Goal: Communication & Community: Answer question/provide support

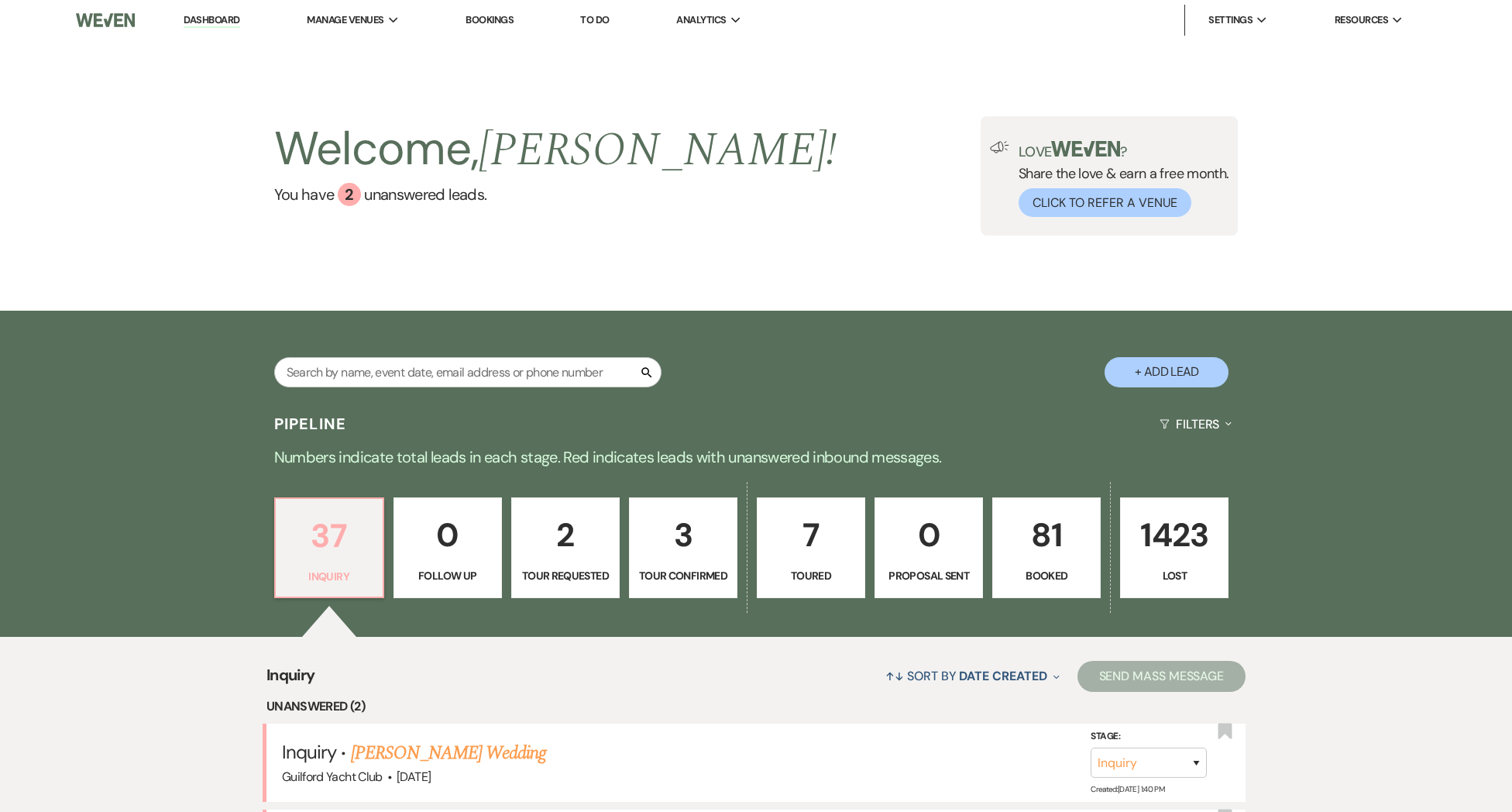
click at [335, 548] on p "37" at bounding box center [329, 535] width 89 height 52
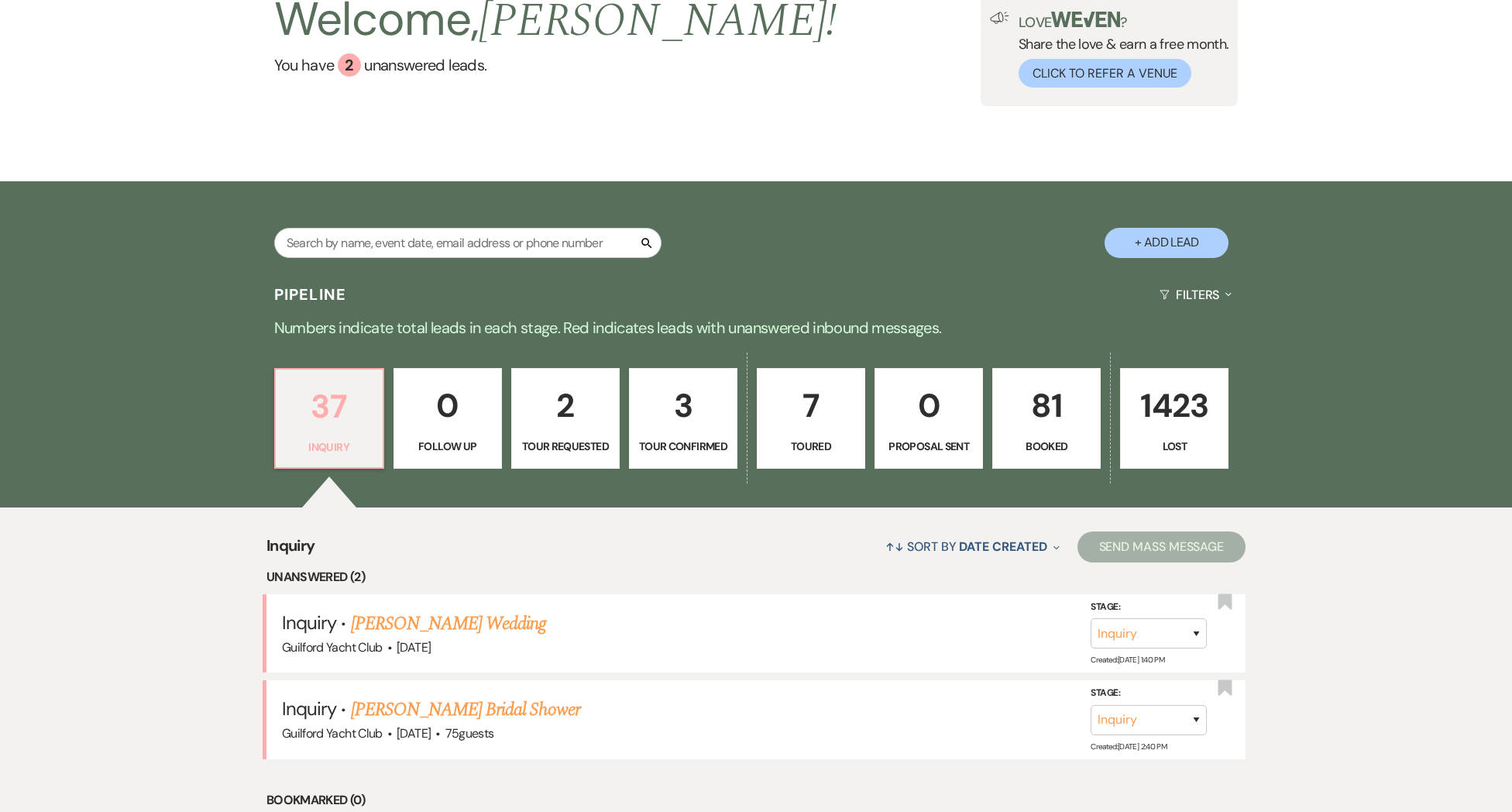
scroll to position [165, 0]
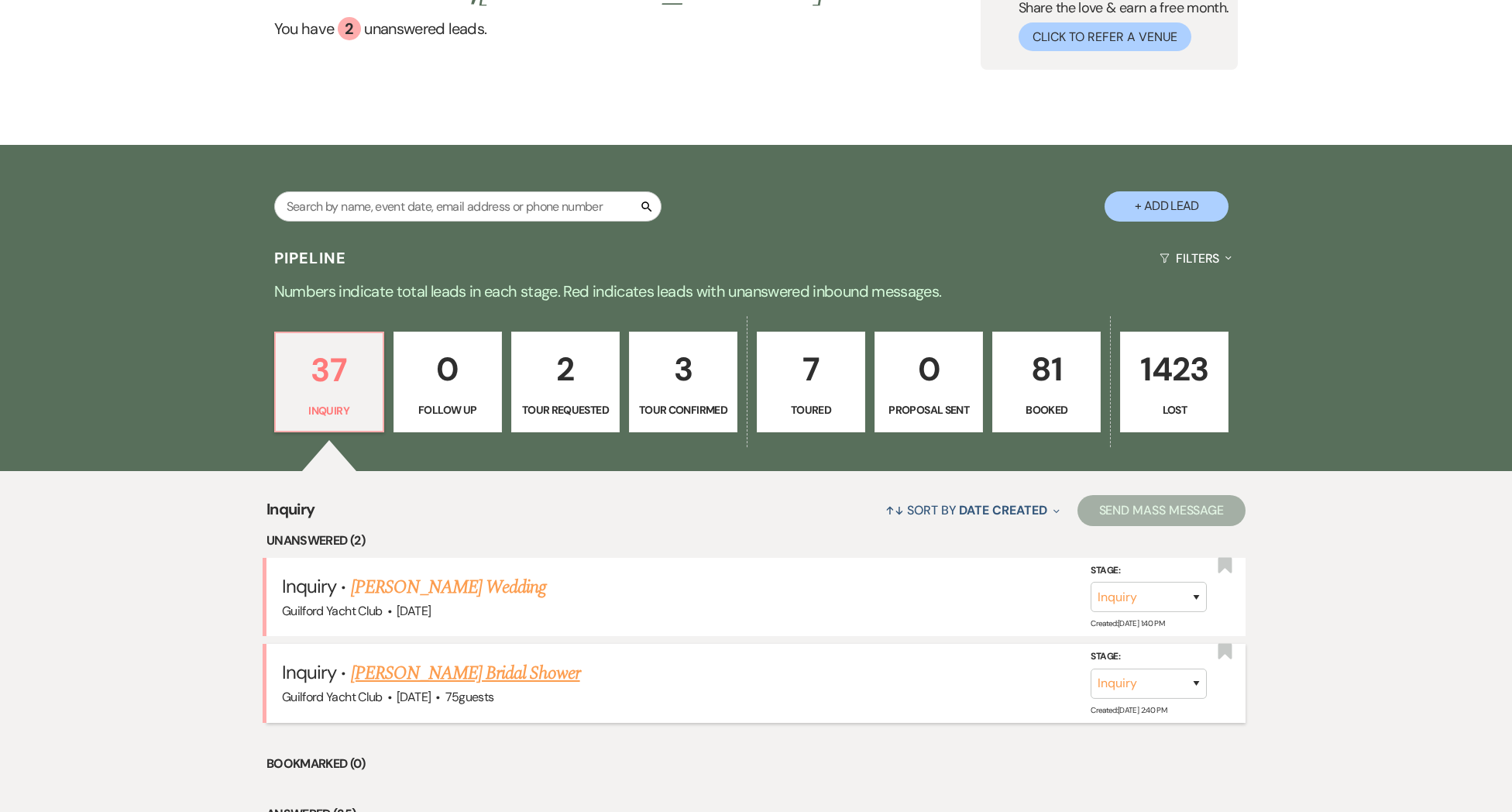
click at [413, 687] on link "[PERSON_NAME] Bridal Shower" at bounding box center [465, 673] width 229 height 28
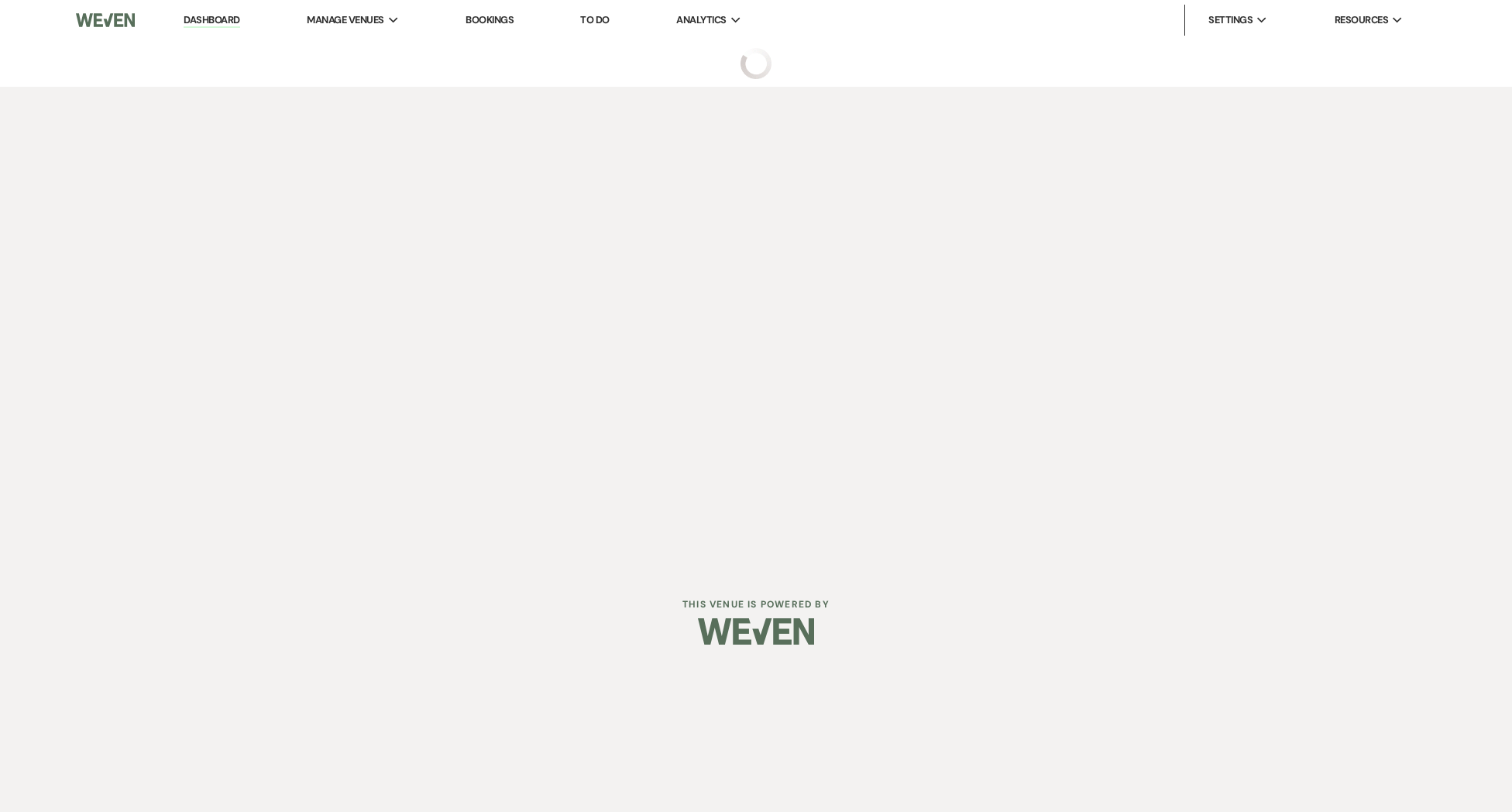
select select "5"
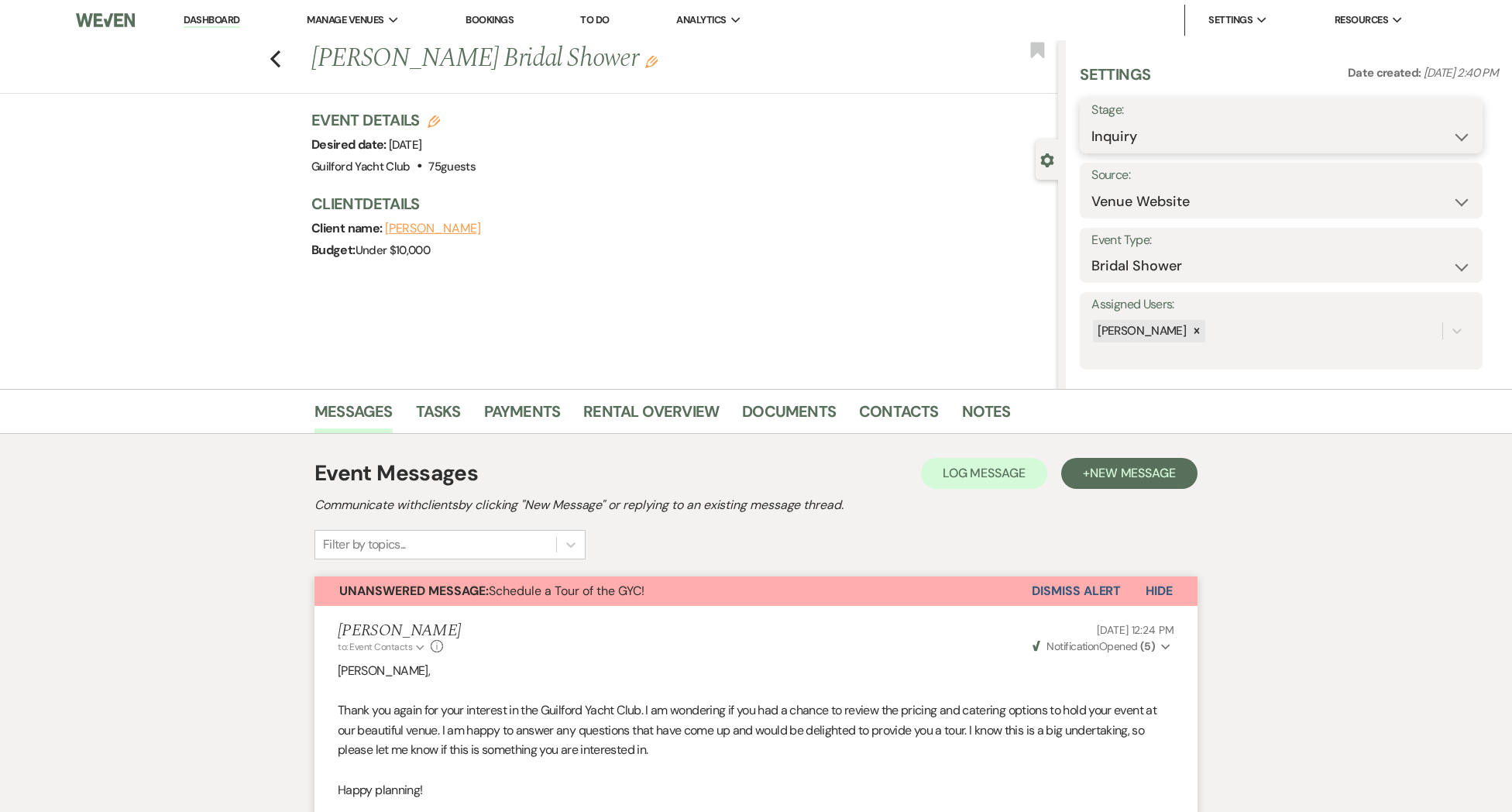
click at [1099, 137] on select "Inquiry Follow Up Tour Requested Tour Confirmed Toured Proposal Sent Booked Lost" at bounding box center [1281, 137] width 380 height 30
select select "8"
click at [1092, 121] on select "Inquiry Follow Up Tour Requested Tour Confirmed Toured Proposal Sent Booked Lost" at bounding box center [1281, 137] width 380 height 30
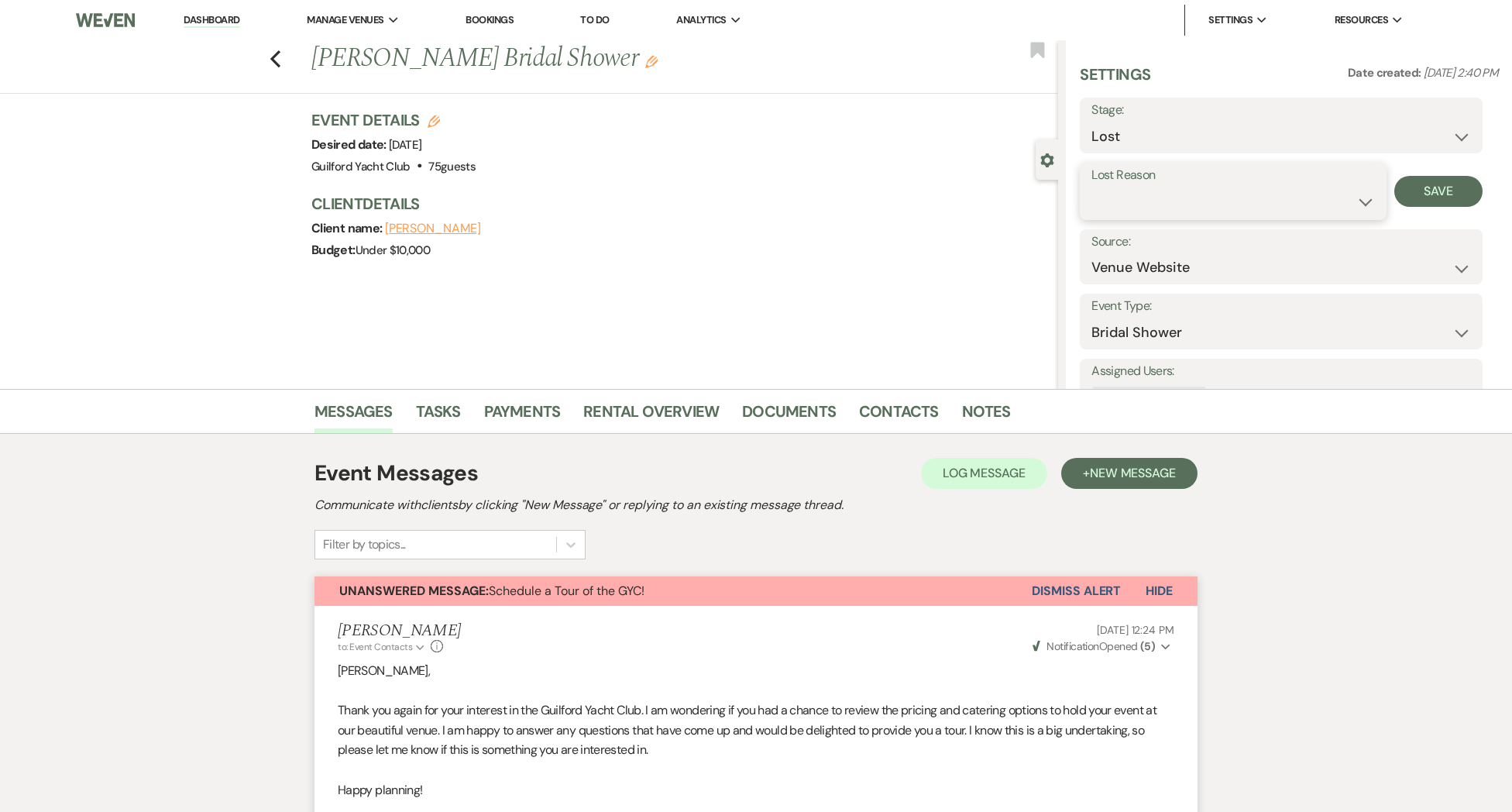
click at [1155, 205] on select "Booked Elsewhere Budget Date Unavailable No Response Not a Good Match Capacity …" at bounding box center [1233, 202] width 283 height 30
select select "6"
click at [1092, 187] on select "Booked Elsewhere Budget Date Unavailable No Response Not a Good Match Capacity …" at bounding box center [1233, 202] width 283 height 30
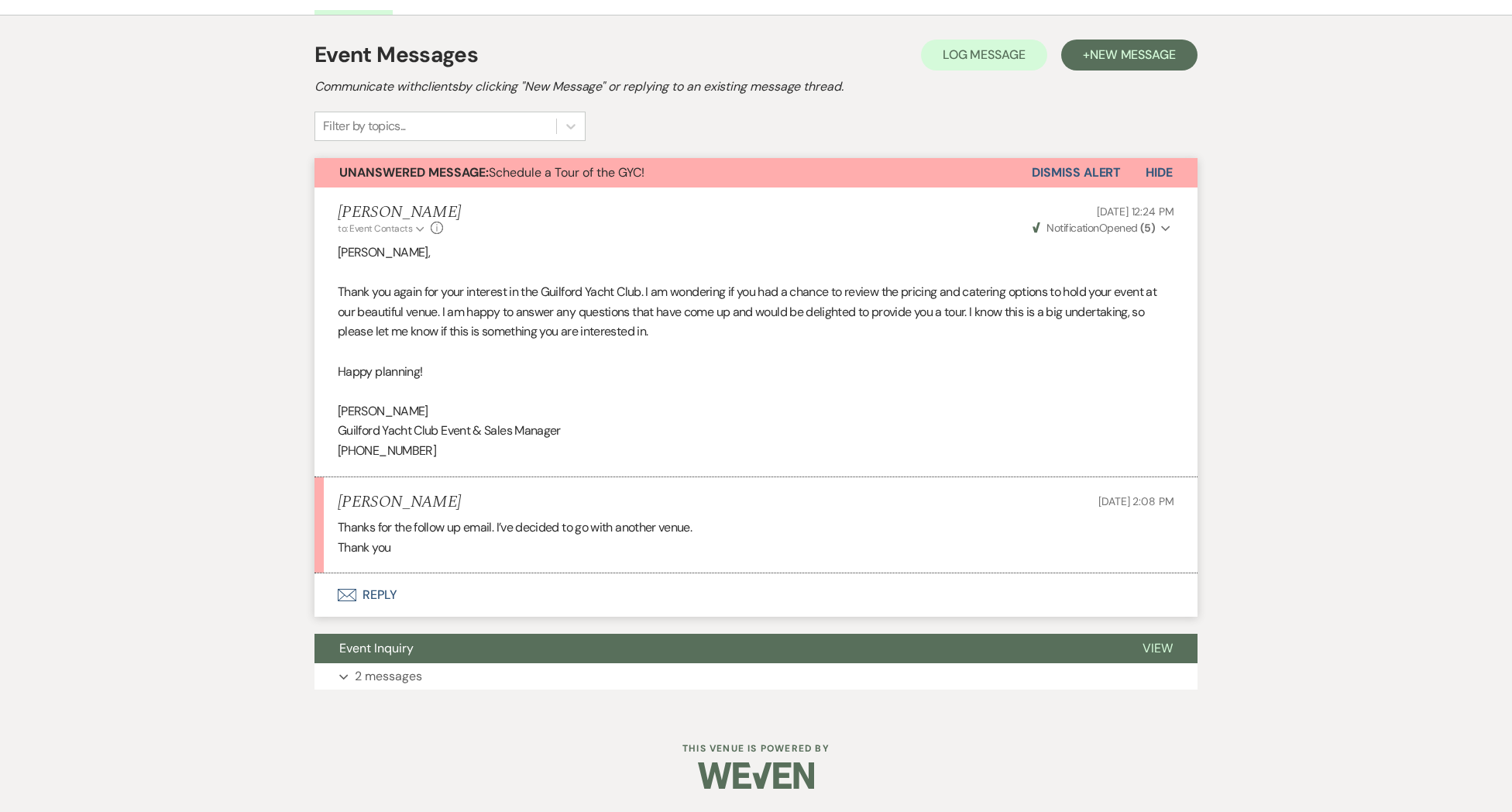
click at [368, 596] on button "Envelope Reply" at bounding box center [756, 595] width 883 height 43
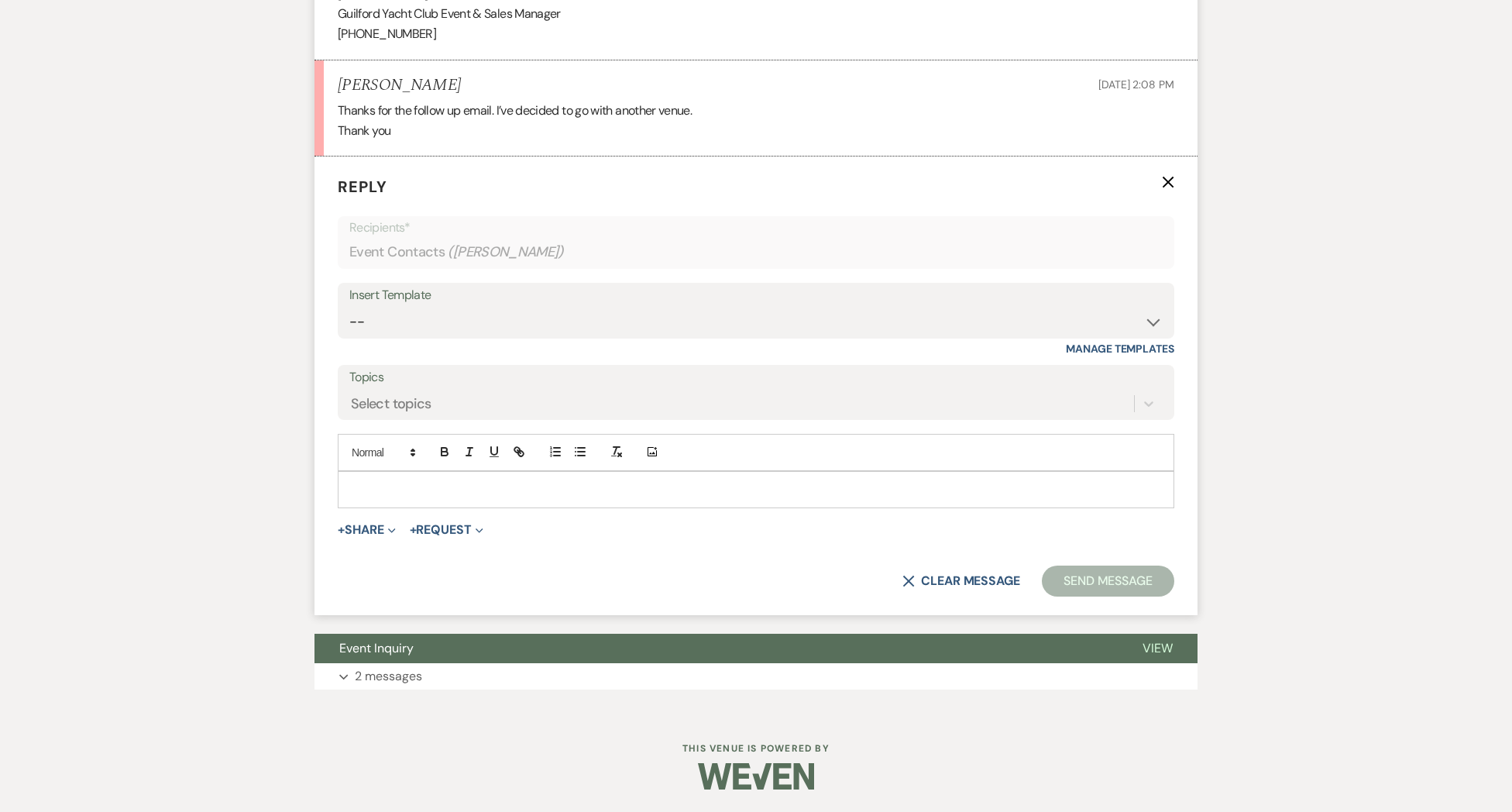
scroll to position [819, 0]
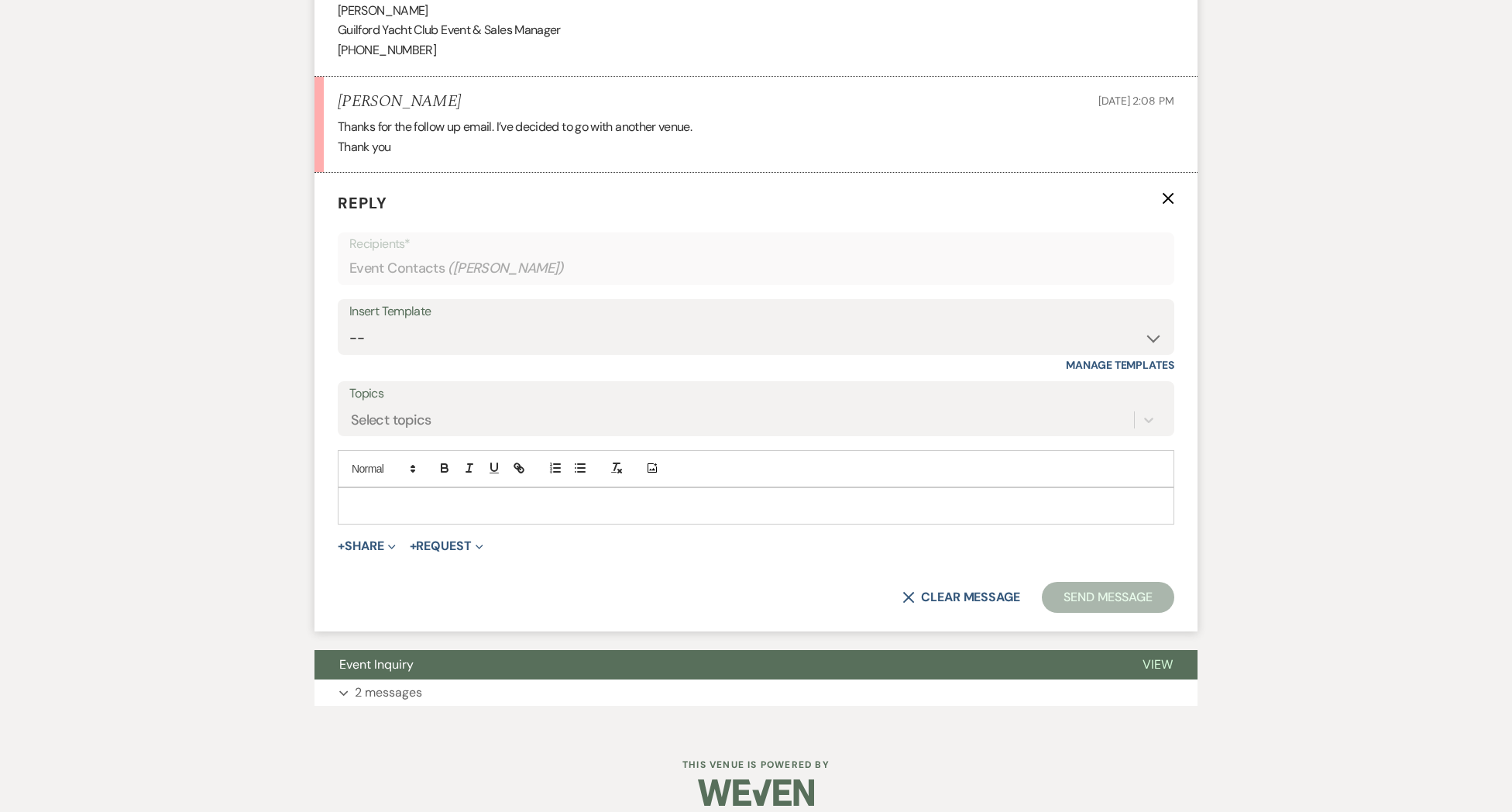
click at [444, 510] on p at bounding box center [756, 505] width 812 height 17
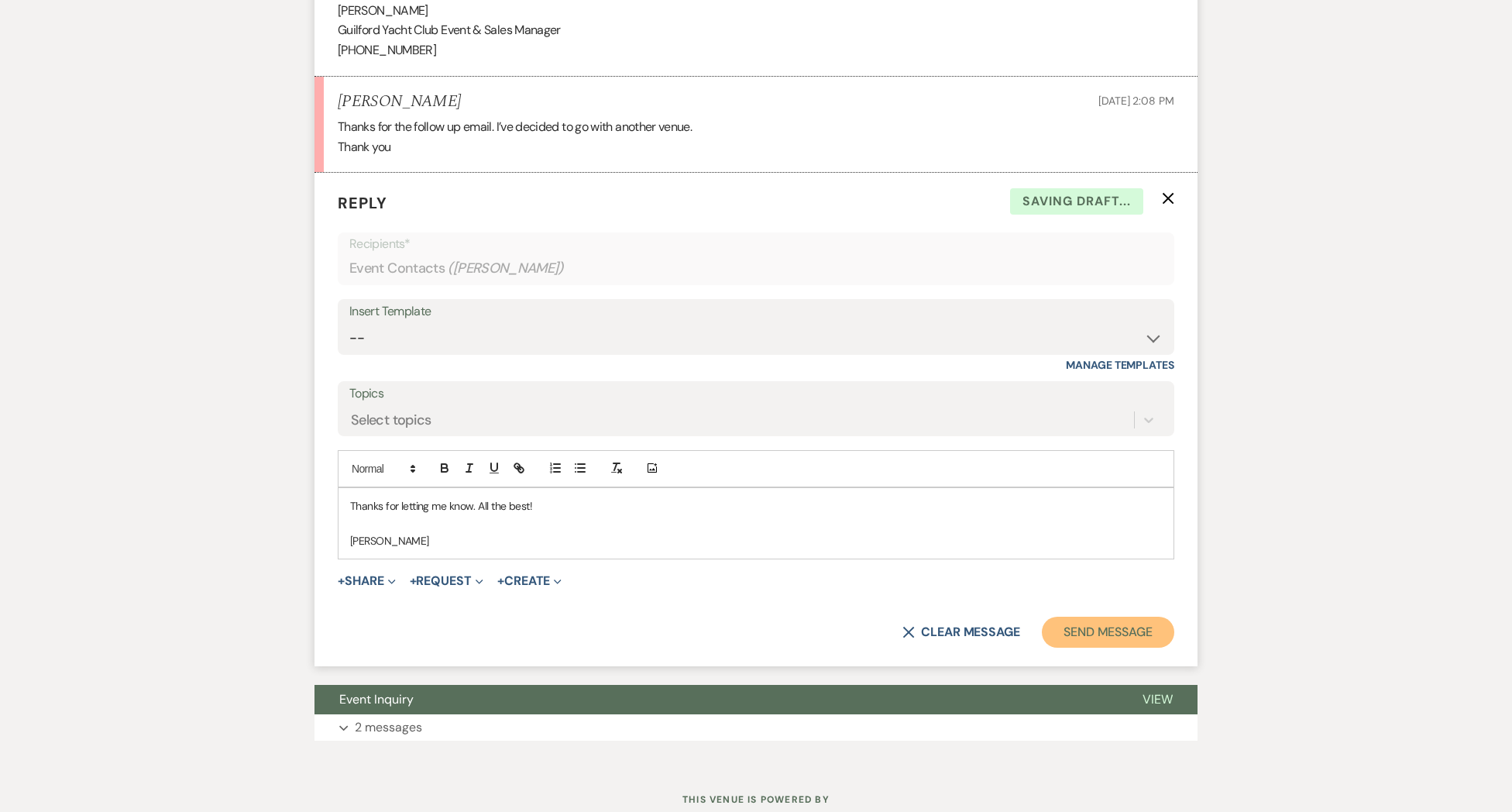
drag, startPoint x: 1128, startPoint y: 629, endPoint x: 1119, endPoint y: 626, distance: 9.5
click at [1128, 629] on button "Send Message" at bounding box center [1108, 632] width 133 height 31
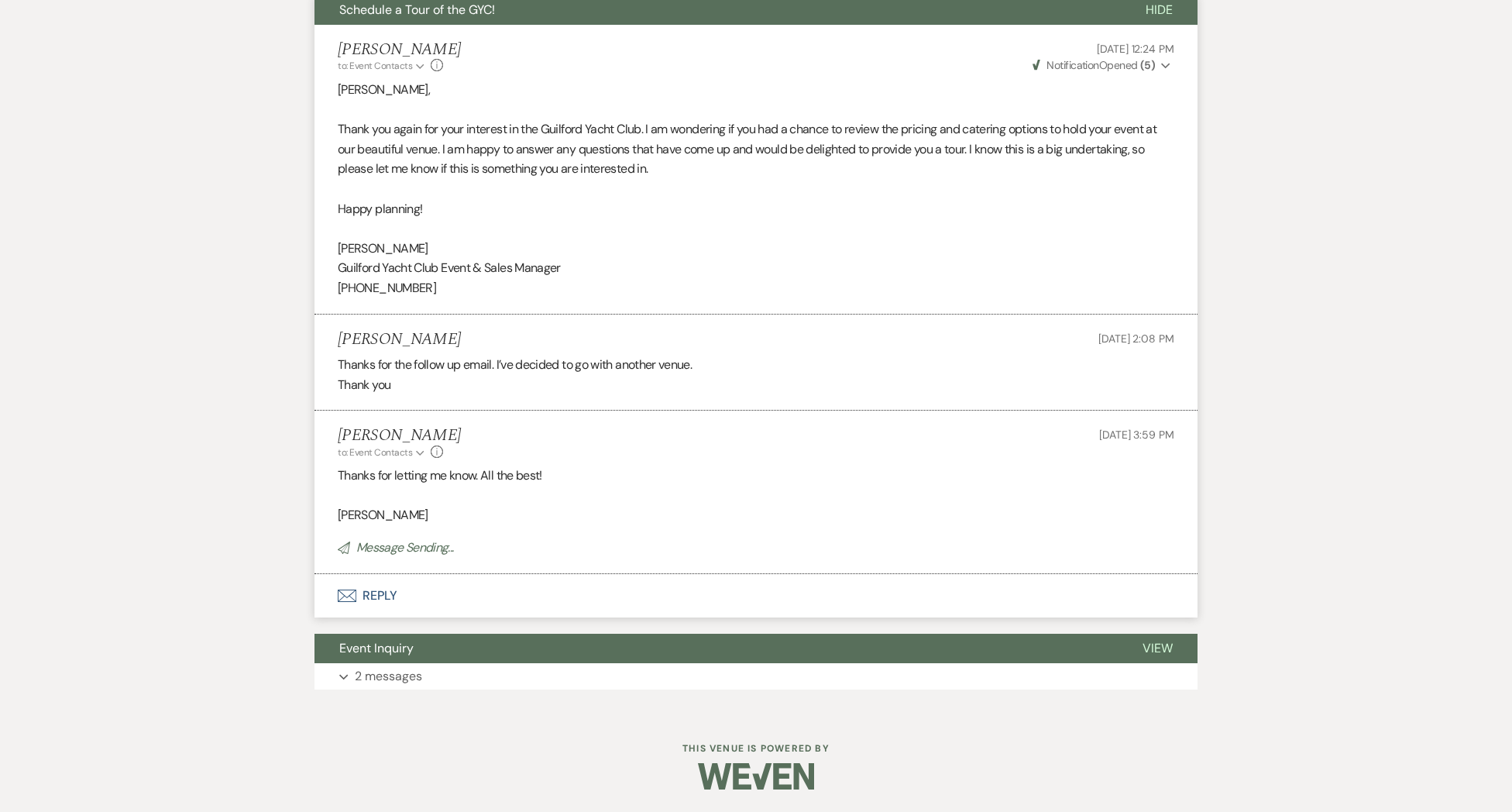
scroll to position [0, 0]
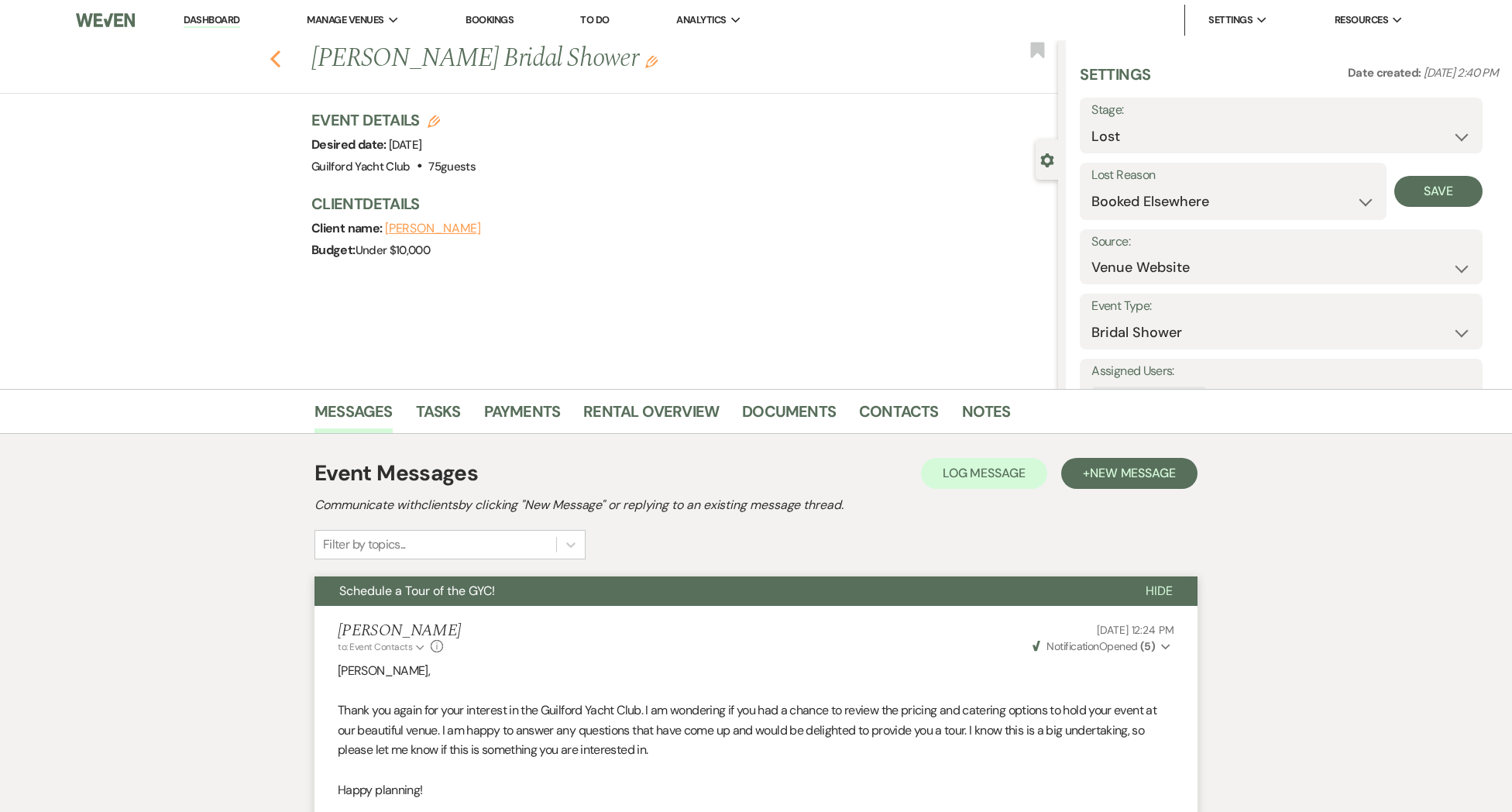
click at [278, 65] on use "button" at bounding box center [275, 58] width 10 height 17
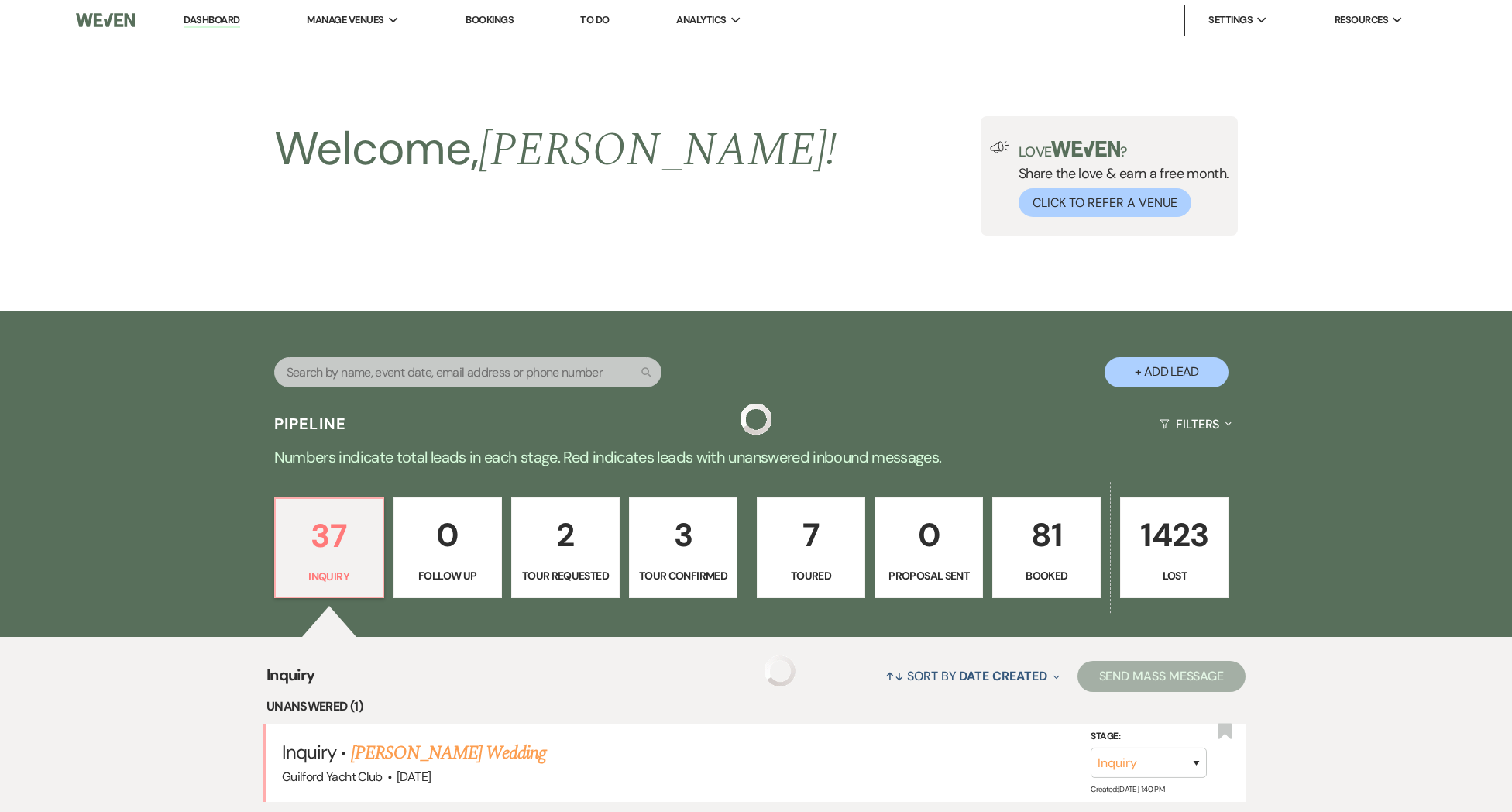
scroll to position [165, 0]
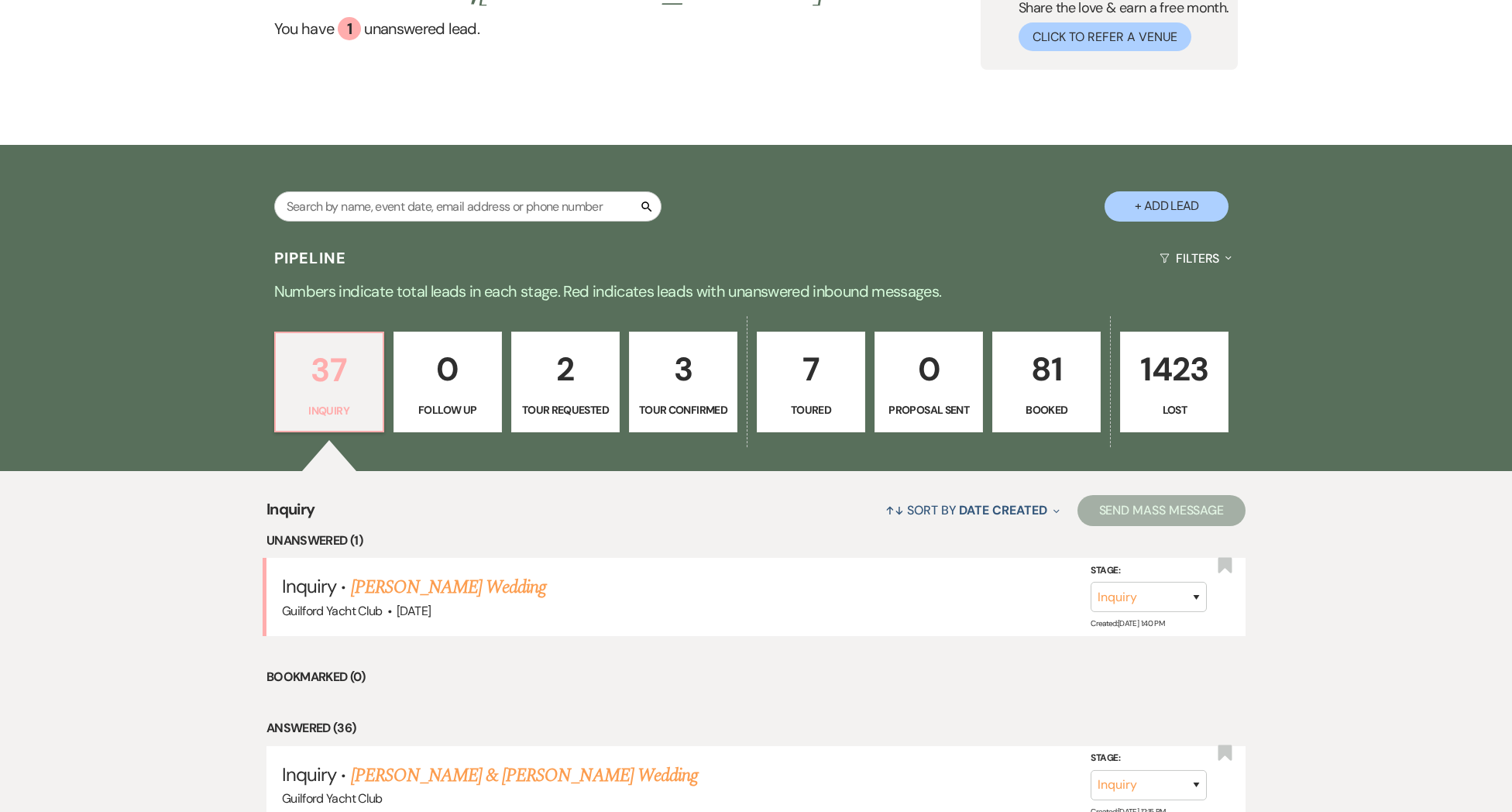
click at [353, 396] on link "37 Inquiry" at bounding box center [329, 382] width 110 height 101
click at [420, 601] on link "[PERSON_NAME] Wedding" at bounding box center [448, 587] width 196 height 28
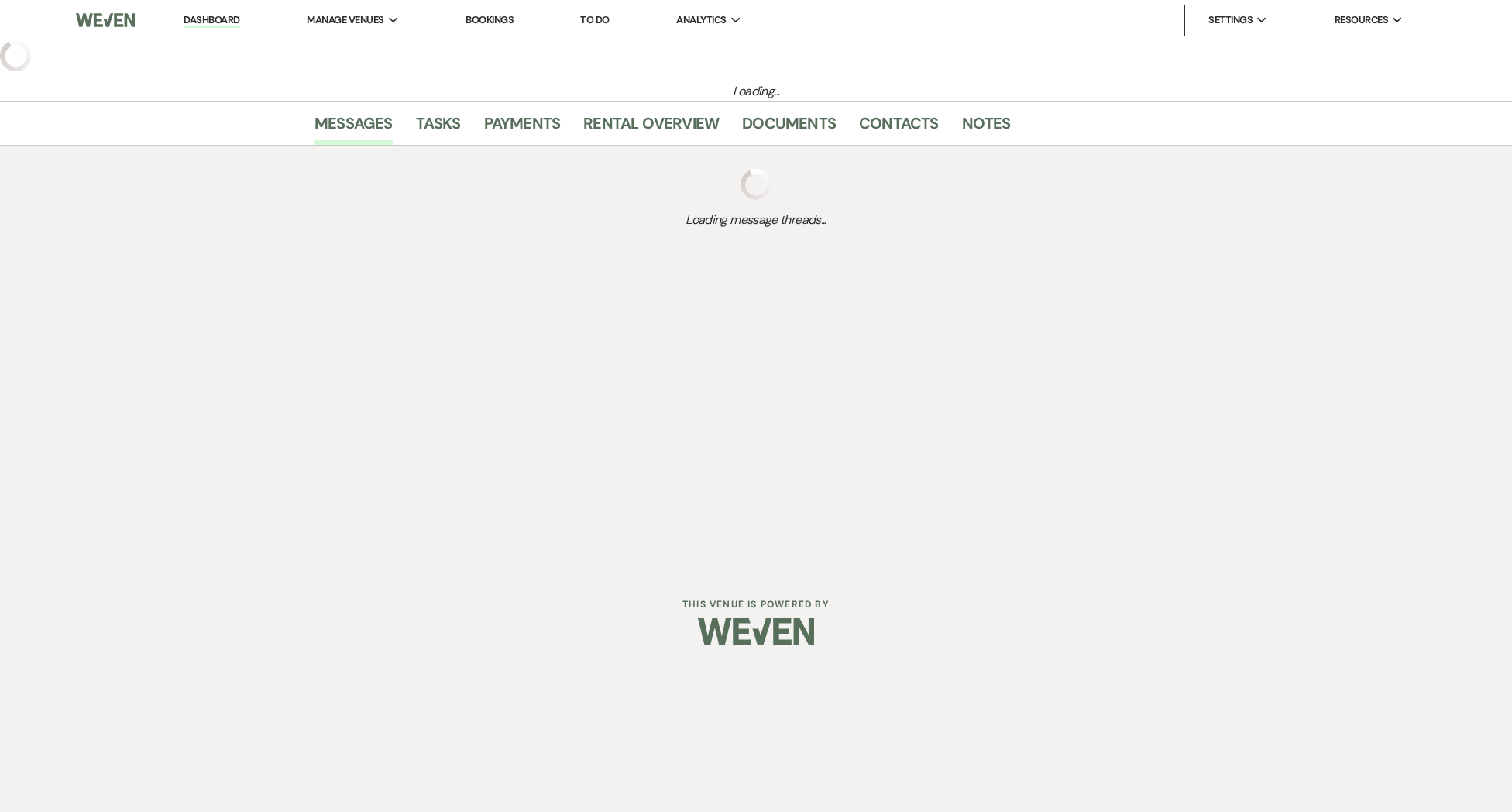
select select "5"
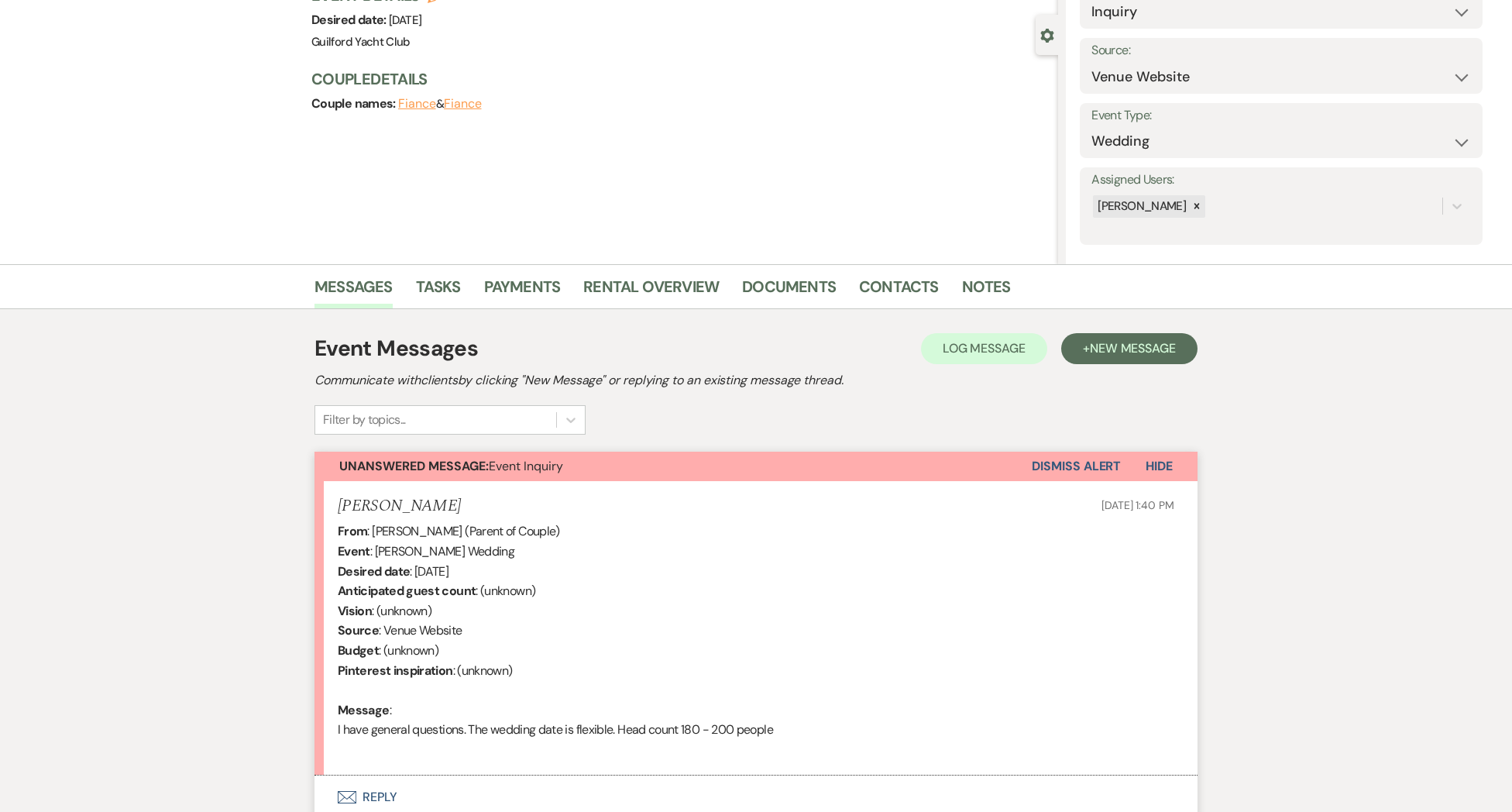
scroll to position [255, 0]
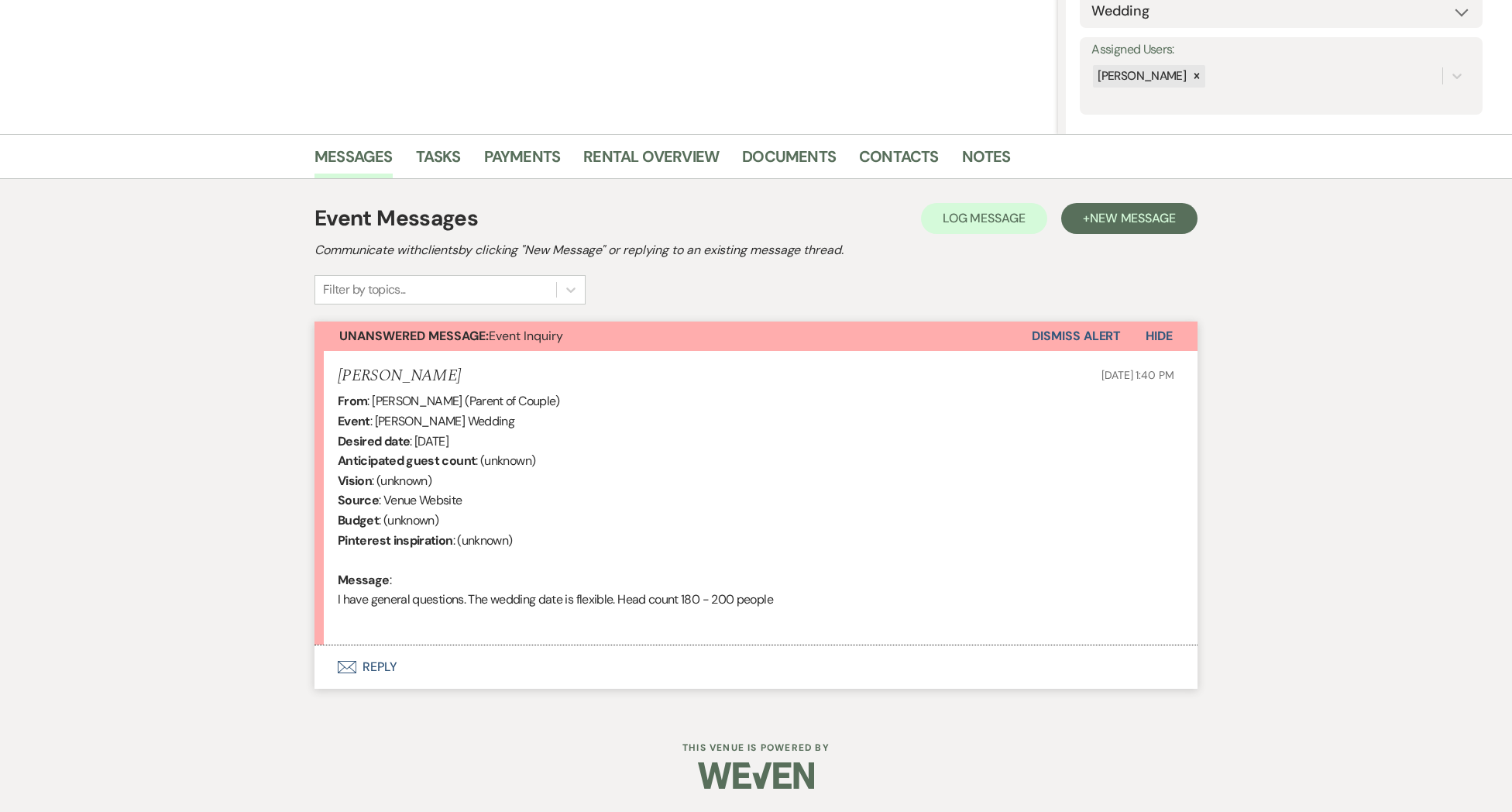
click at [375, 669] on button "Envelope Reply" at bounding box center [756, 667] width 883 height 43
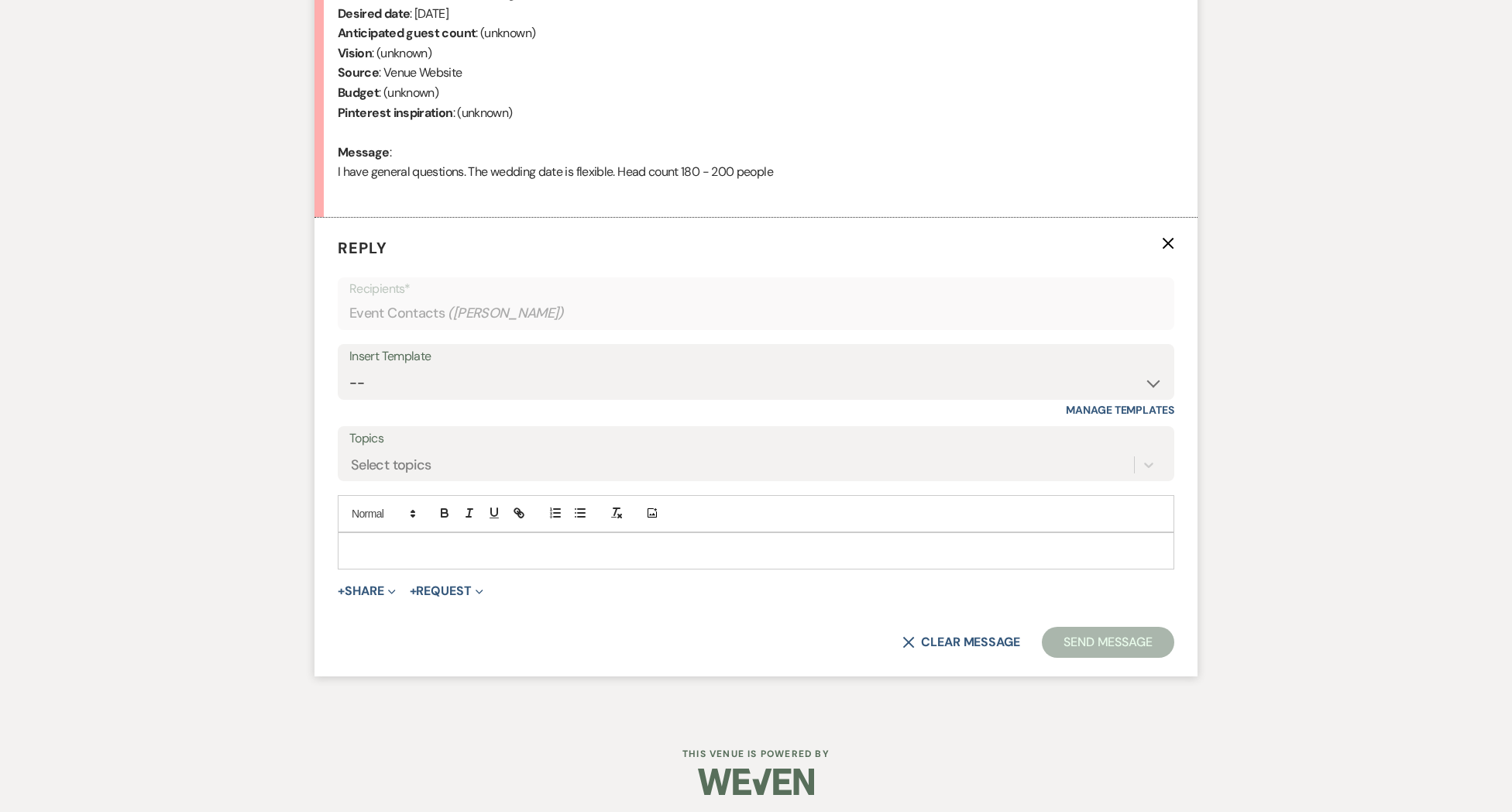
scroll to position [688, 0]
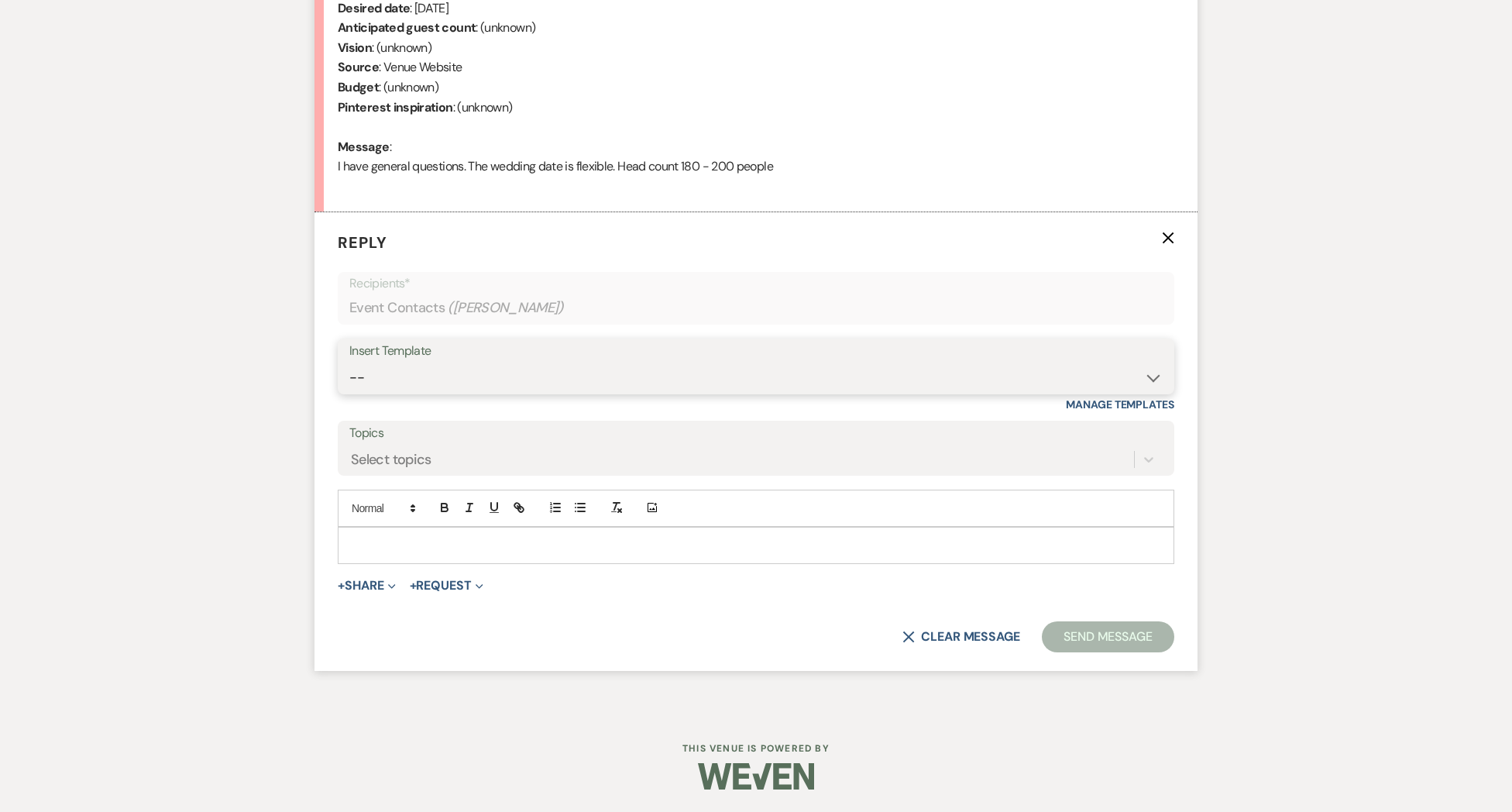
click at [409, 383] on select "-- Weven Planning Portal Introduction (Booked Events) Initial Inquiry Response …" at bounding box center [756, 378] width 814 height 30
select select "2020"
click at [349, 363] on select "-- Weven Planning Portal Introduction (Booked Events) Initial Inquiry Response …" at bounding box center [756, 378] width 814 height 30
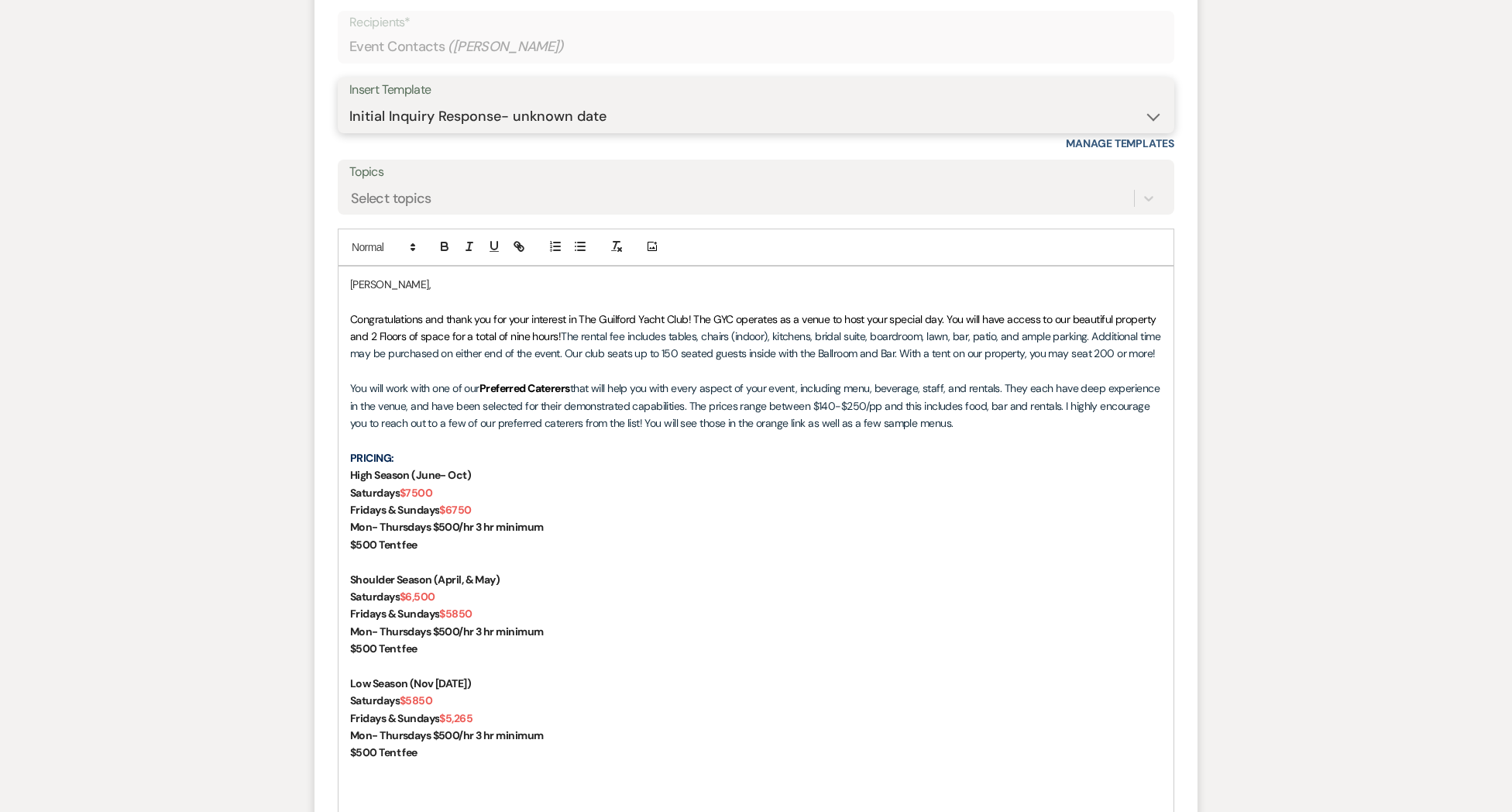
scroll to position [953, 0]
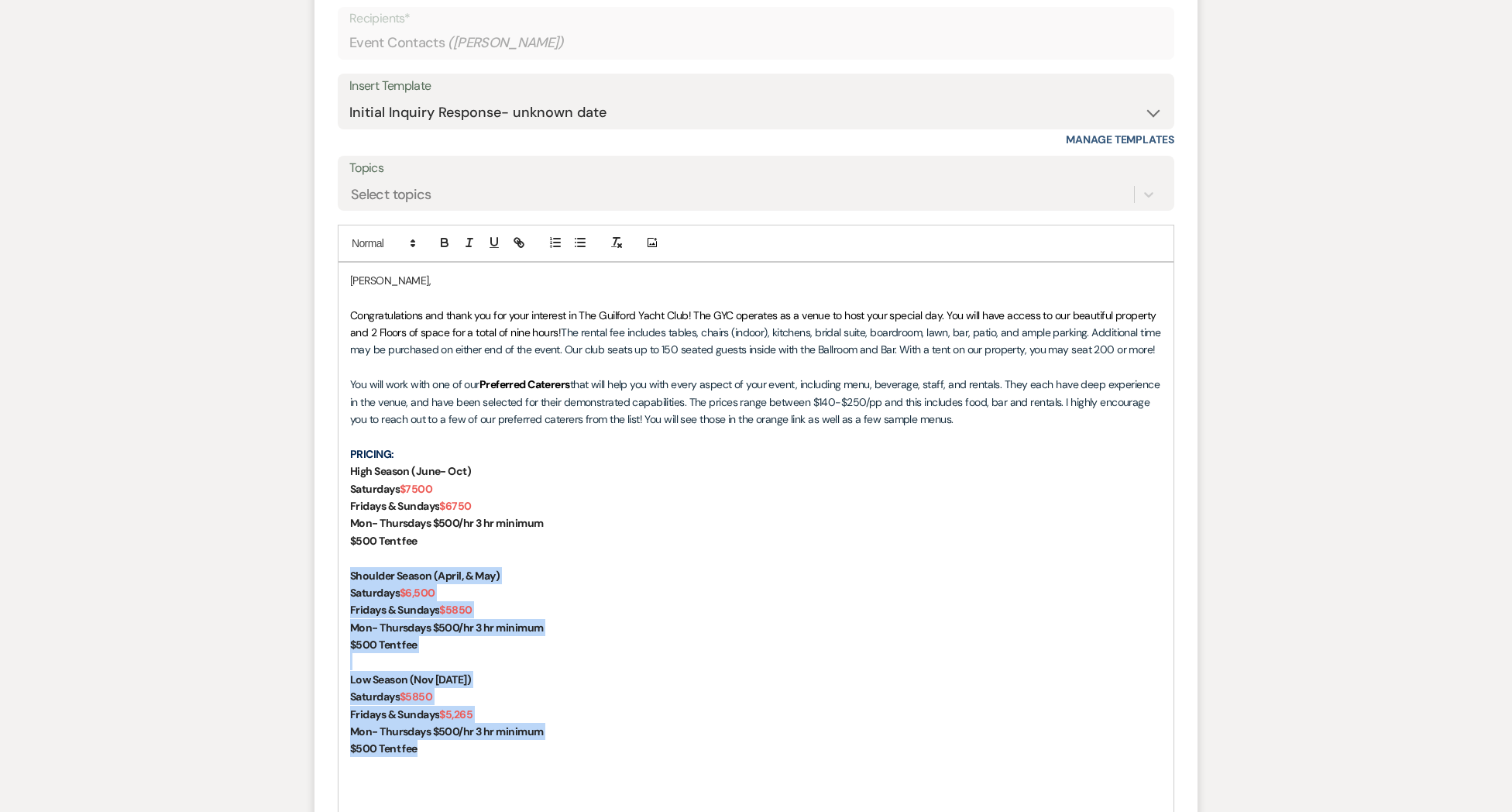
drag, startPoint x: 395, startPoint y: 731, endPoint x: 345, endPoint y: 579, distance: 160.0
click at [343, 579] on div "Adrianna, Congratulations and thank you for your interest in The Guilford Yacht…" at bounding box center [756, 584] width 835 height 643
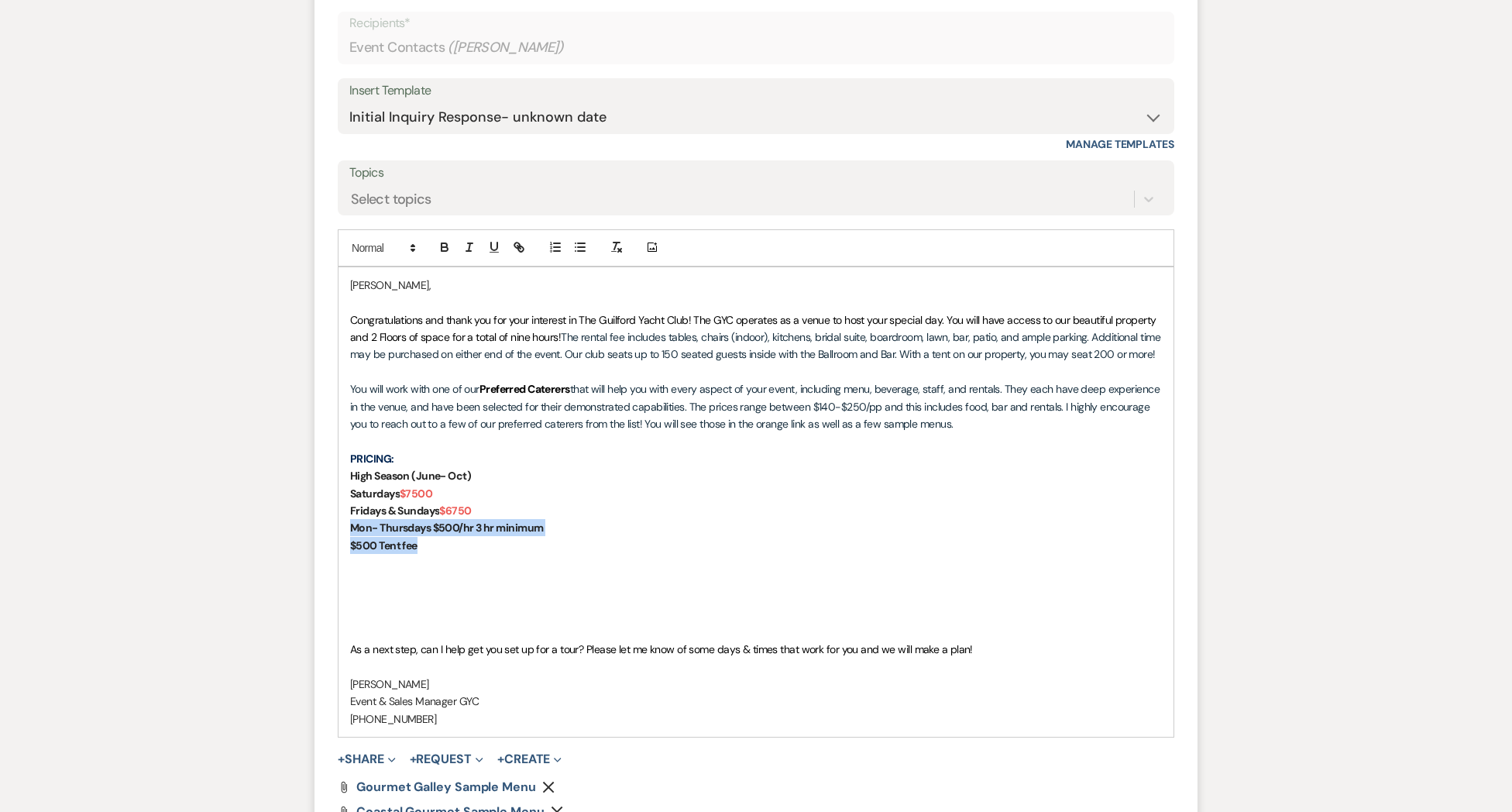
drag, startPoint x: 555, startPoint y: 539, endPoint x: 440, endPoint y: 567, distance: 118.4
click at [356, 526] on div "Adrianna, Congratulations and thank you for your interest in The Guilford Yacht…" at bounding box center [756, 501] width 835 height 469
click at [483, 589] on p at bounding box center [756, 597] width 812 height 17
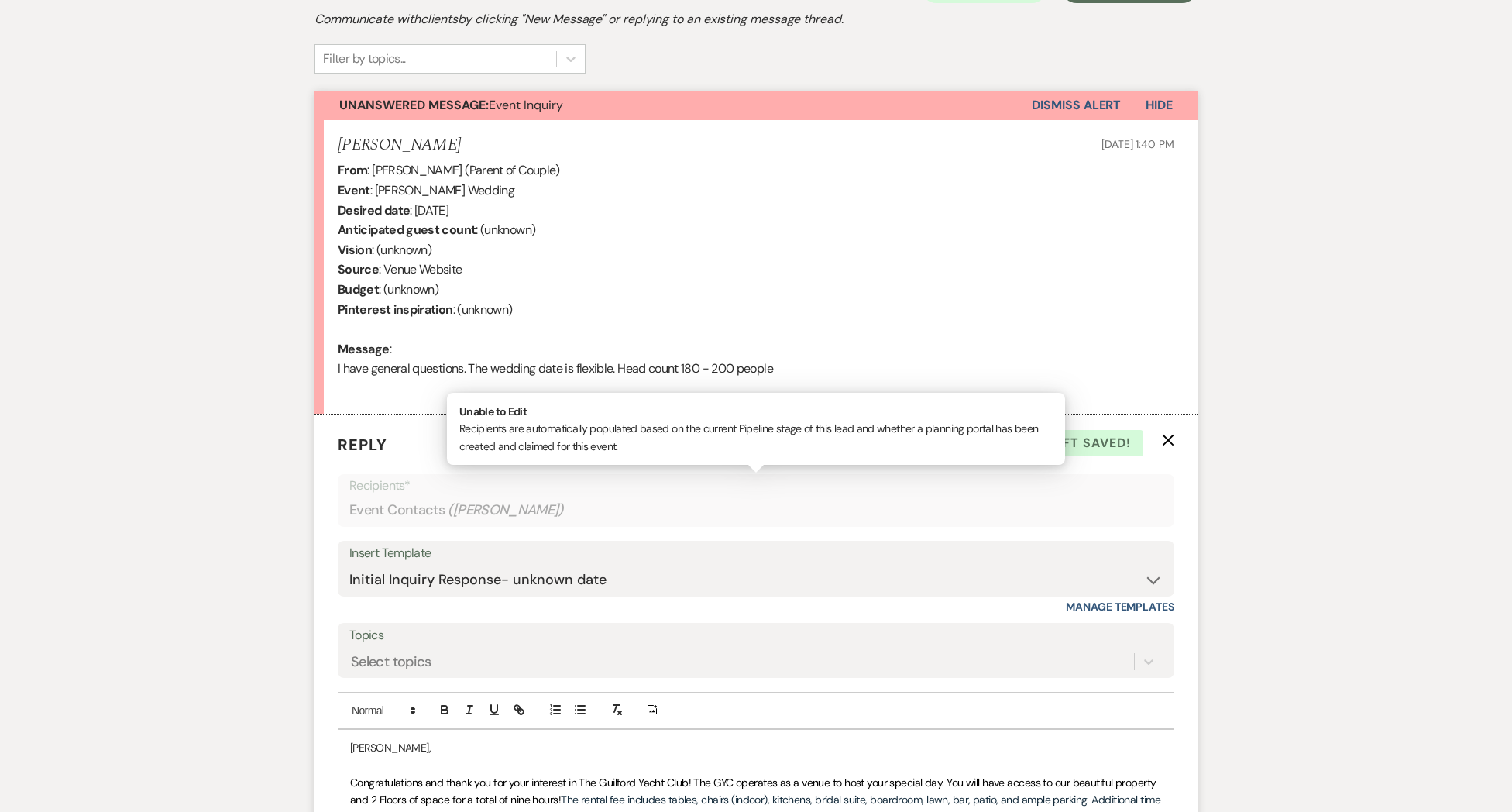
scroll to position [858, 0]
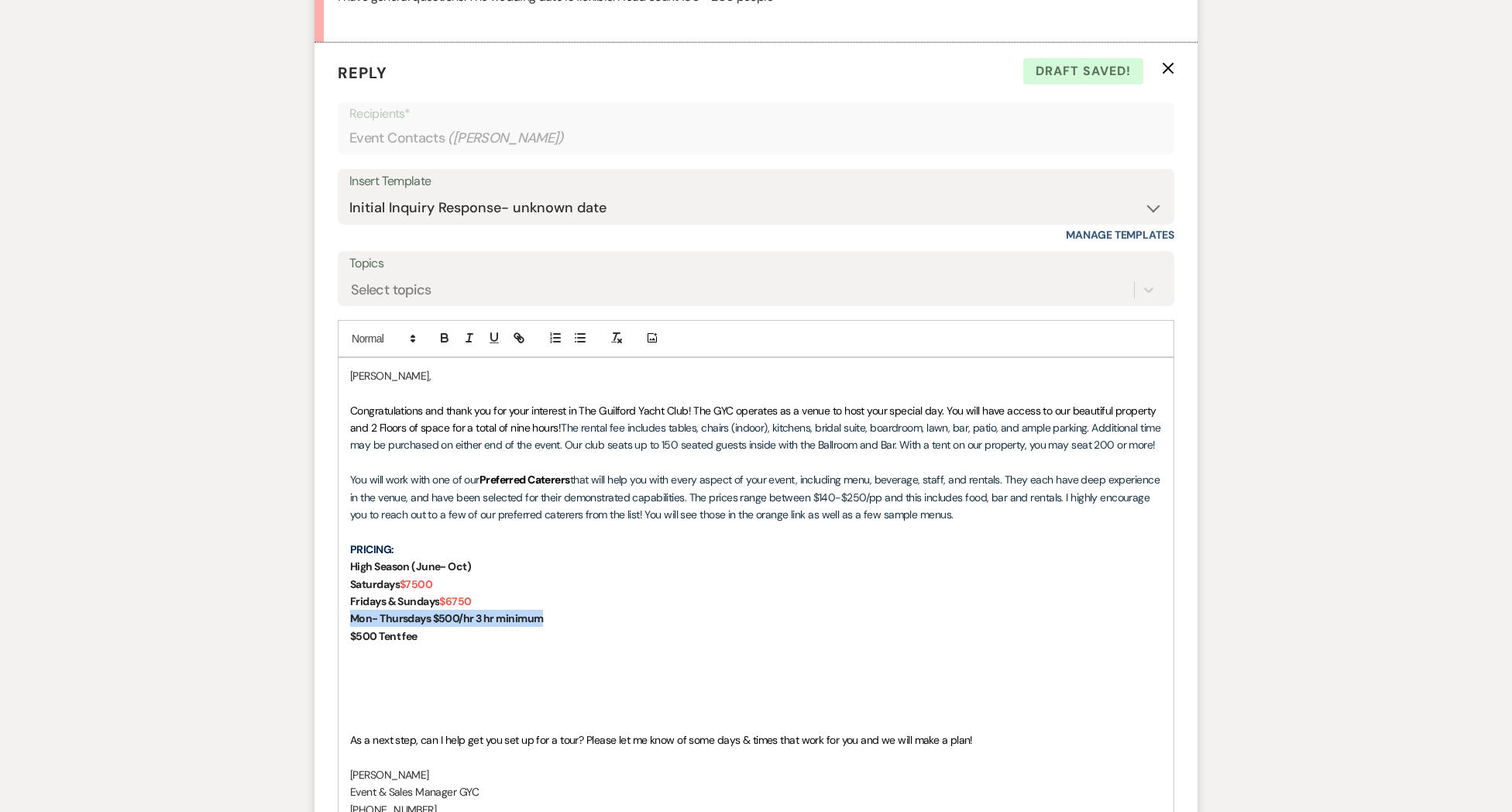
drag, startPoint x: 554, startPoint y: 615, endPoint x: 340, endPoint y: 613, distance: 214.0
click at [340, 613] on div "Adrianna, Congratulations and thank you for your interest in The Guilford Yacht…" at bounding box center [756, 592] width 835 height 469
click at [385, 708] on p at bounding box center [756, 704] width 812 height 17
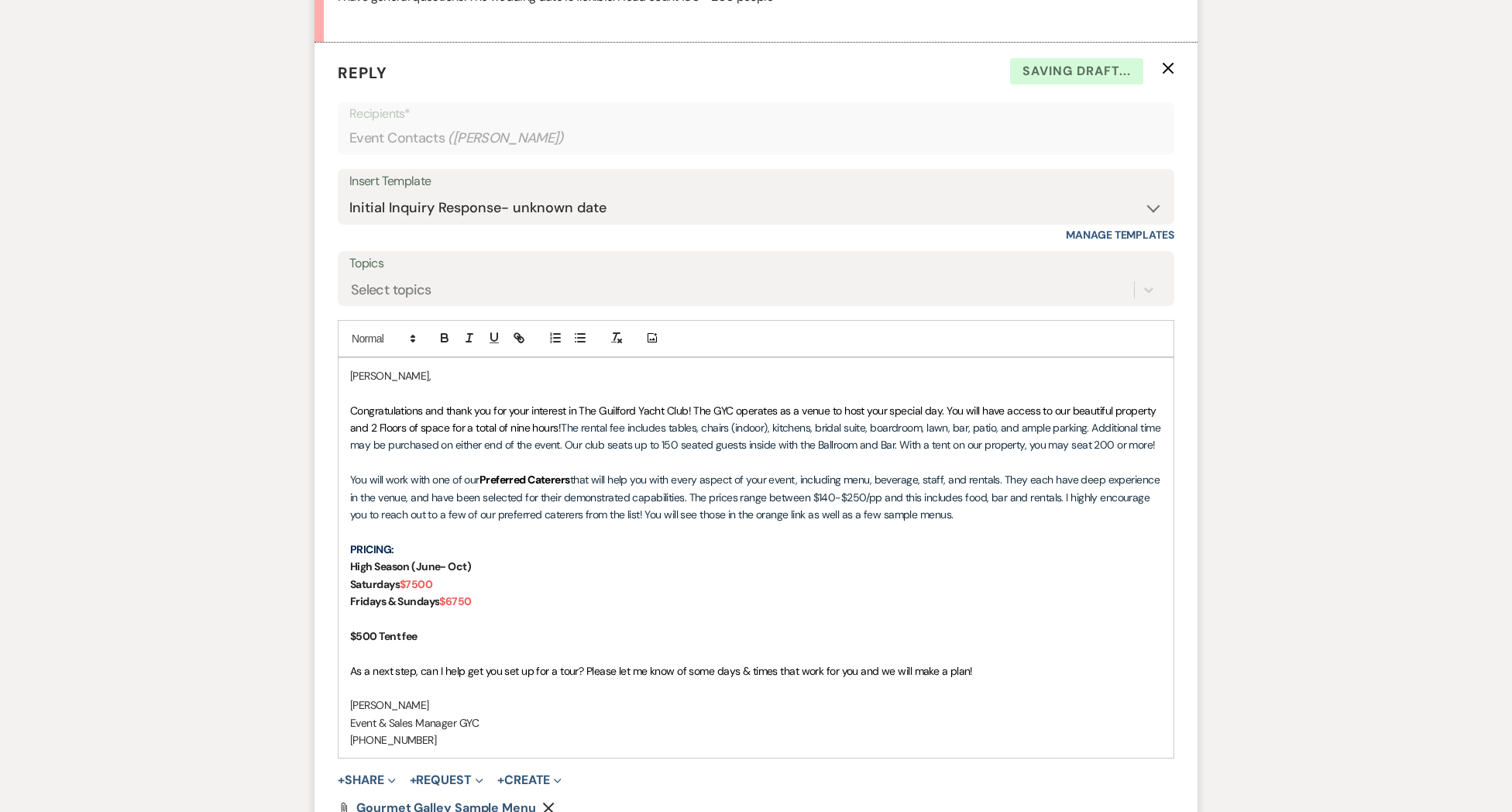
drag, startPoint x: 353, startPoint y: 638, endPoint x: 363, endPoint y: 640, distance: 10.2
click at [352, 638] on strong "$500 Tent fee" at bounding box center [384, 635] width 67 height 14
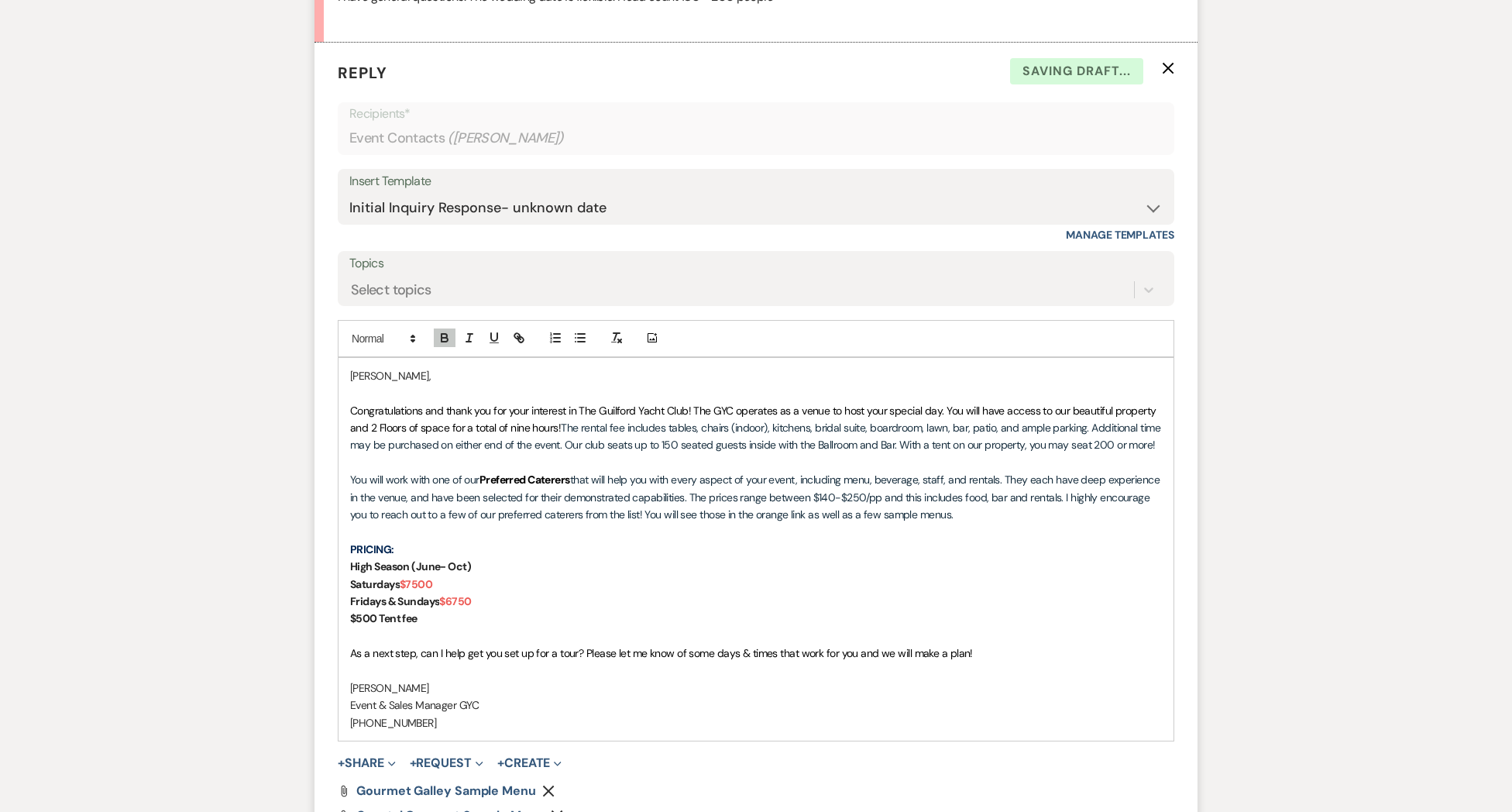
click at [693, 408] on span "Congratulations and thank you for your interest in The Guilford Yacht Club! The…" at bounding box center [754, 419] width 809 height 31
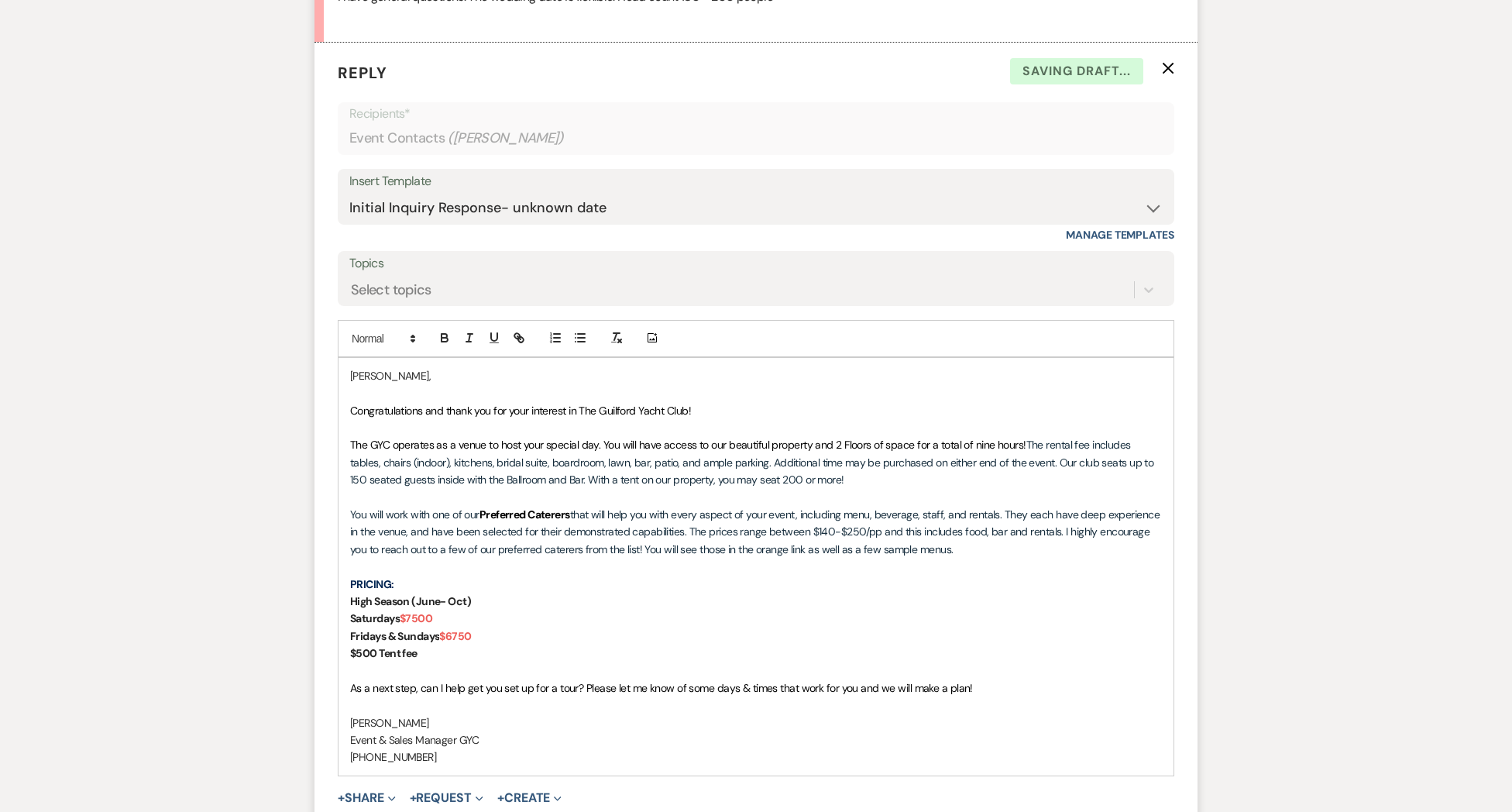
click at [784, 412] on p "Congratulations and thank you for your interest in The Guilford Yacht Club!" at bounding box center [756, 410] width 812 height 17
click at [417, 657] on strong "$500 Tent fee" at bounding box center [384, 652] width 67 height 14
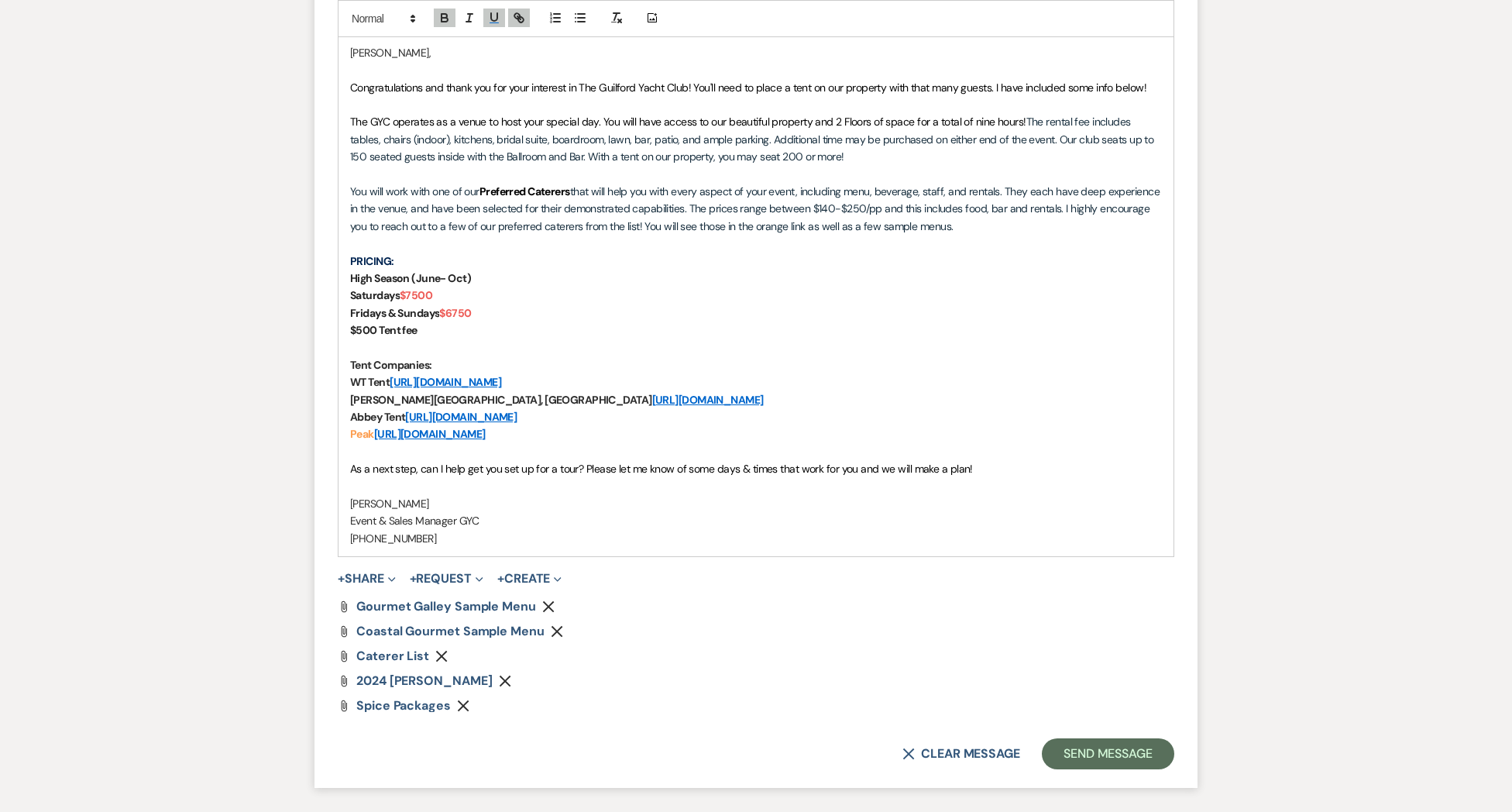
scroll to position [1299, 0]
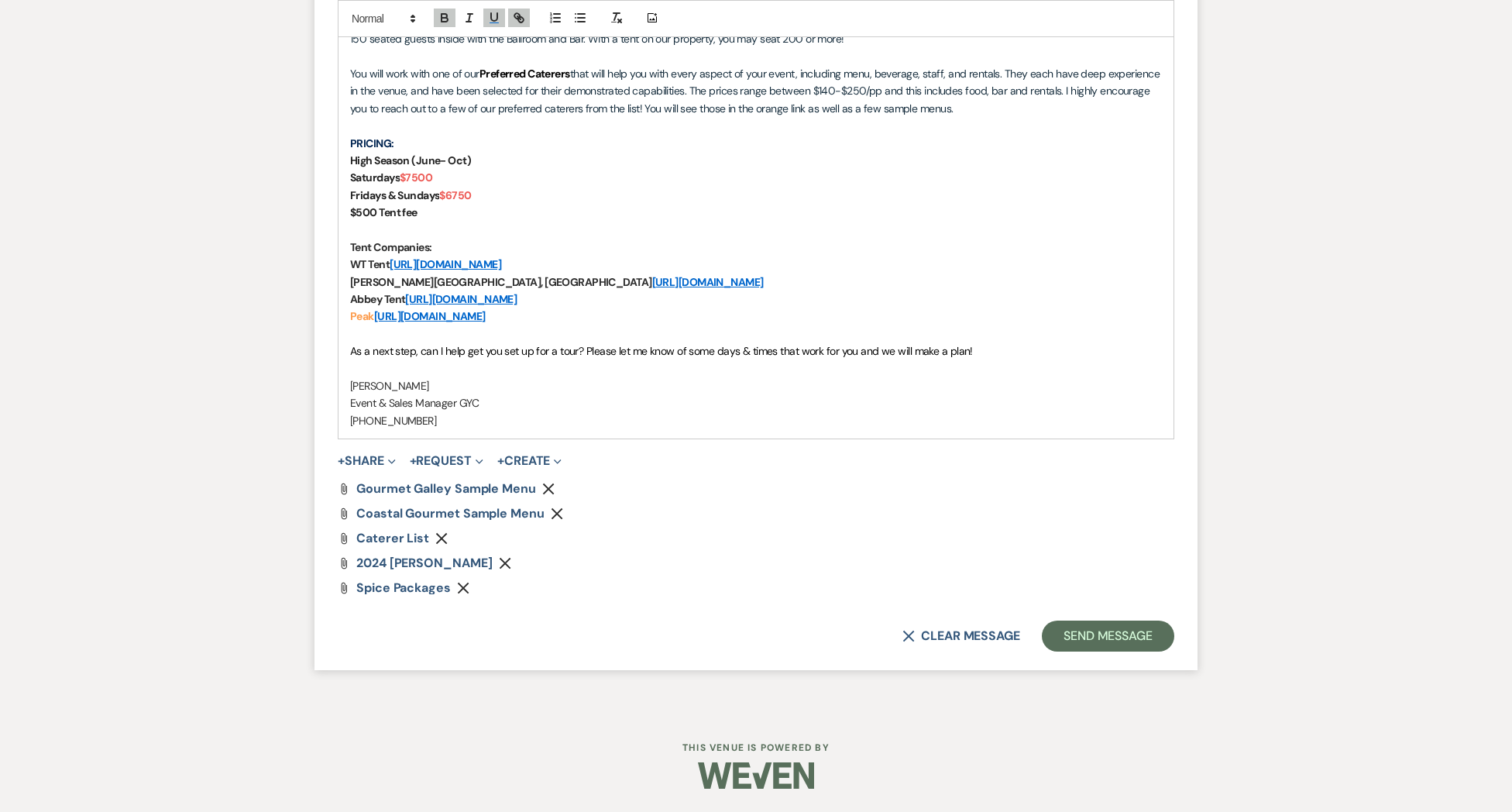
click at [511, 559] on icon "Remove" at bounding box center [505, 563] width 13 height 13
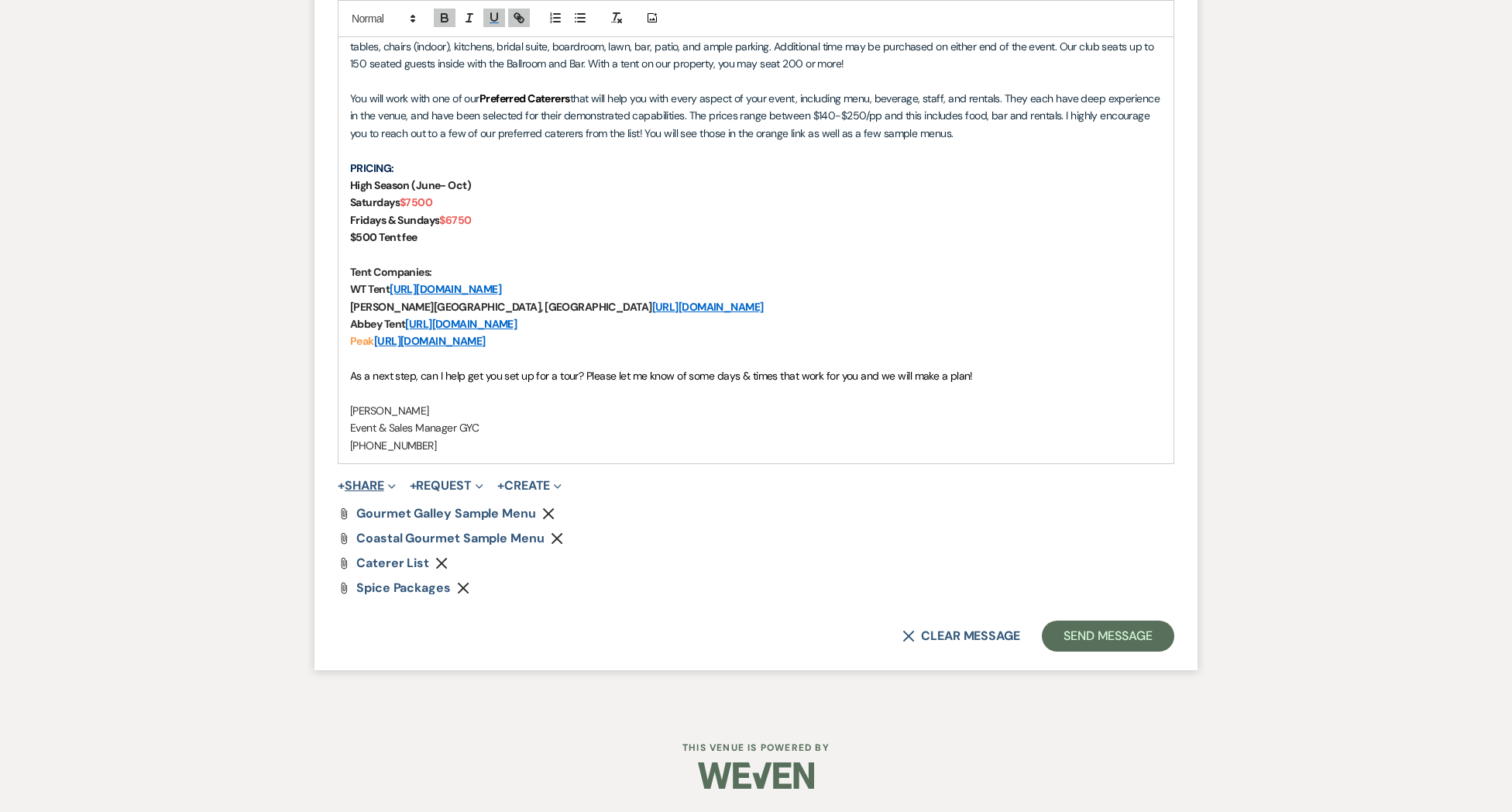
click at [367, 480] on button "+ Share Expand" at bounding box center [367, 486] width 58 height 13
drag, startPoint x: 432, startPoint y: 511, endPoint x: 447, endPoint y: 515, distance: 15.5
click at [433, 512] on span "Doc Upload Documents" at bounding box center [400, 516] width 89 height 16
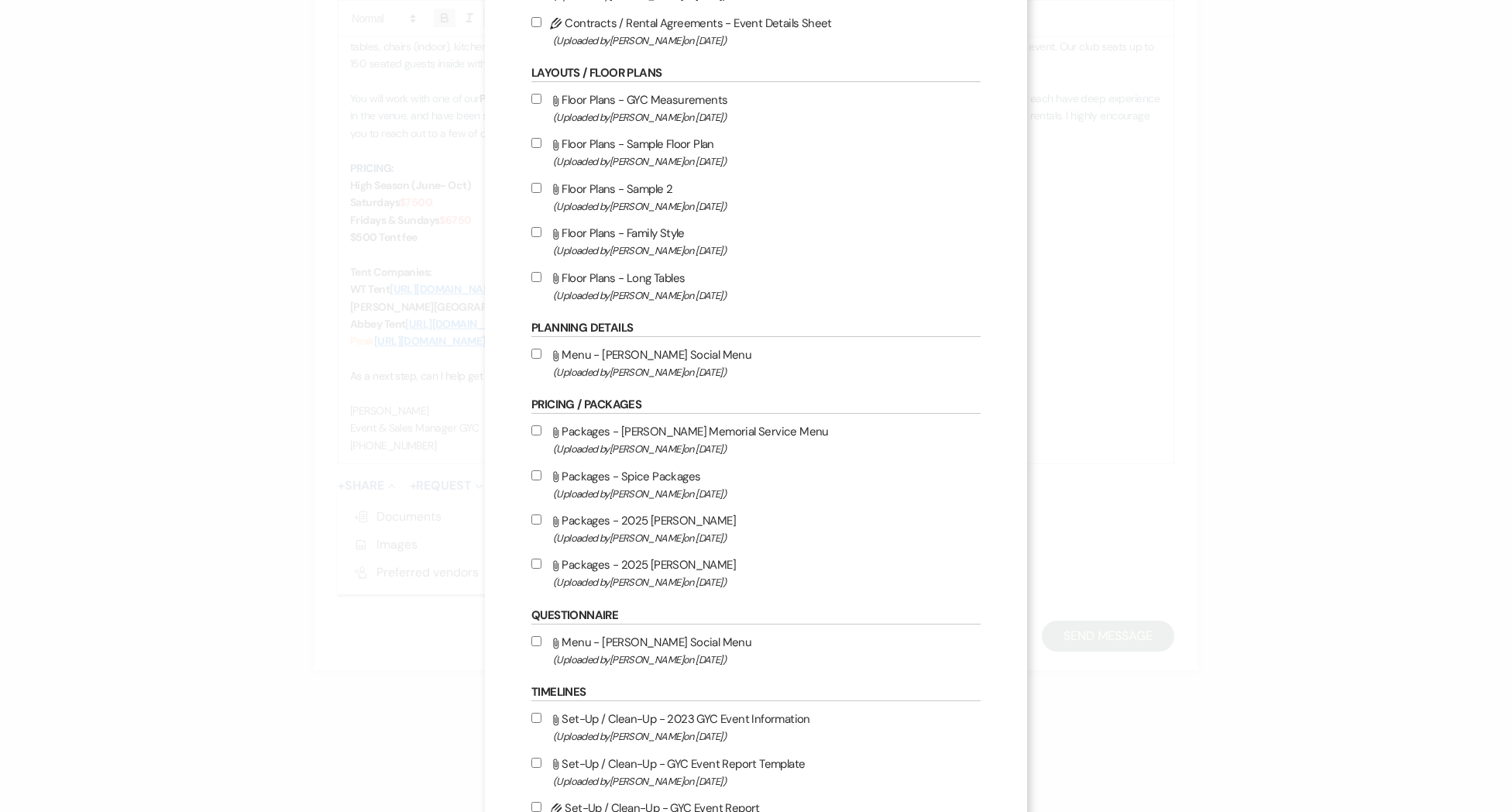
scroll to position [464, 0]
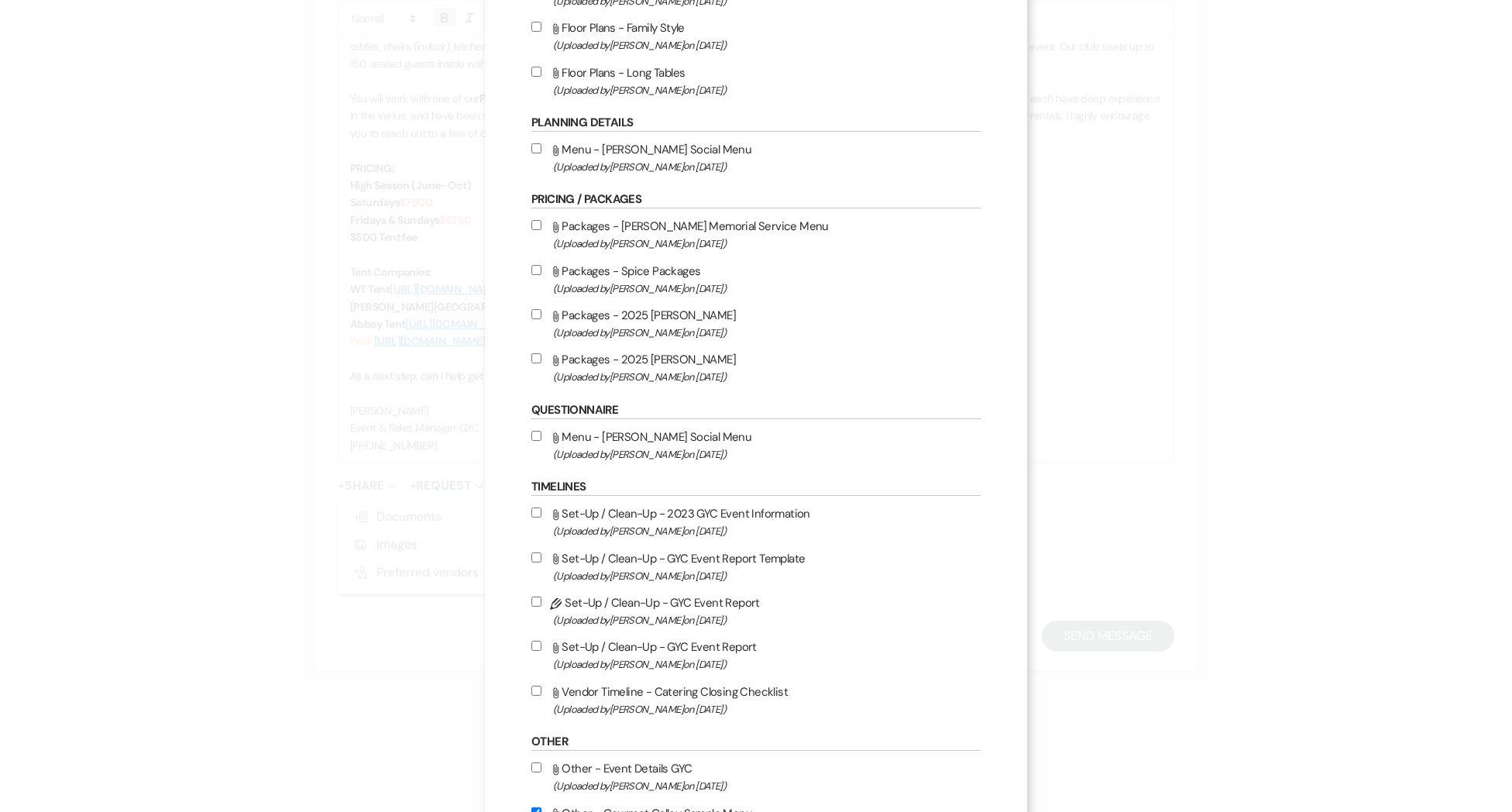
drag, startPoint x: 535, startPoint y: 364, endPoint x: 700, endPoint y: 402, distance: 169.3
click at [535, 364] on input "Attach File Packages - 2025 David Alan (Uploaded by Alison Wehrle on Mar 2nd, 2…" at bounding box center [536, 358] width 10 height 10
checkbox input "true"
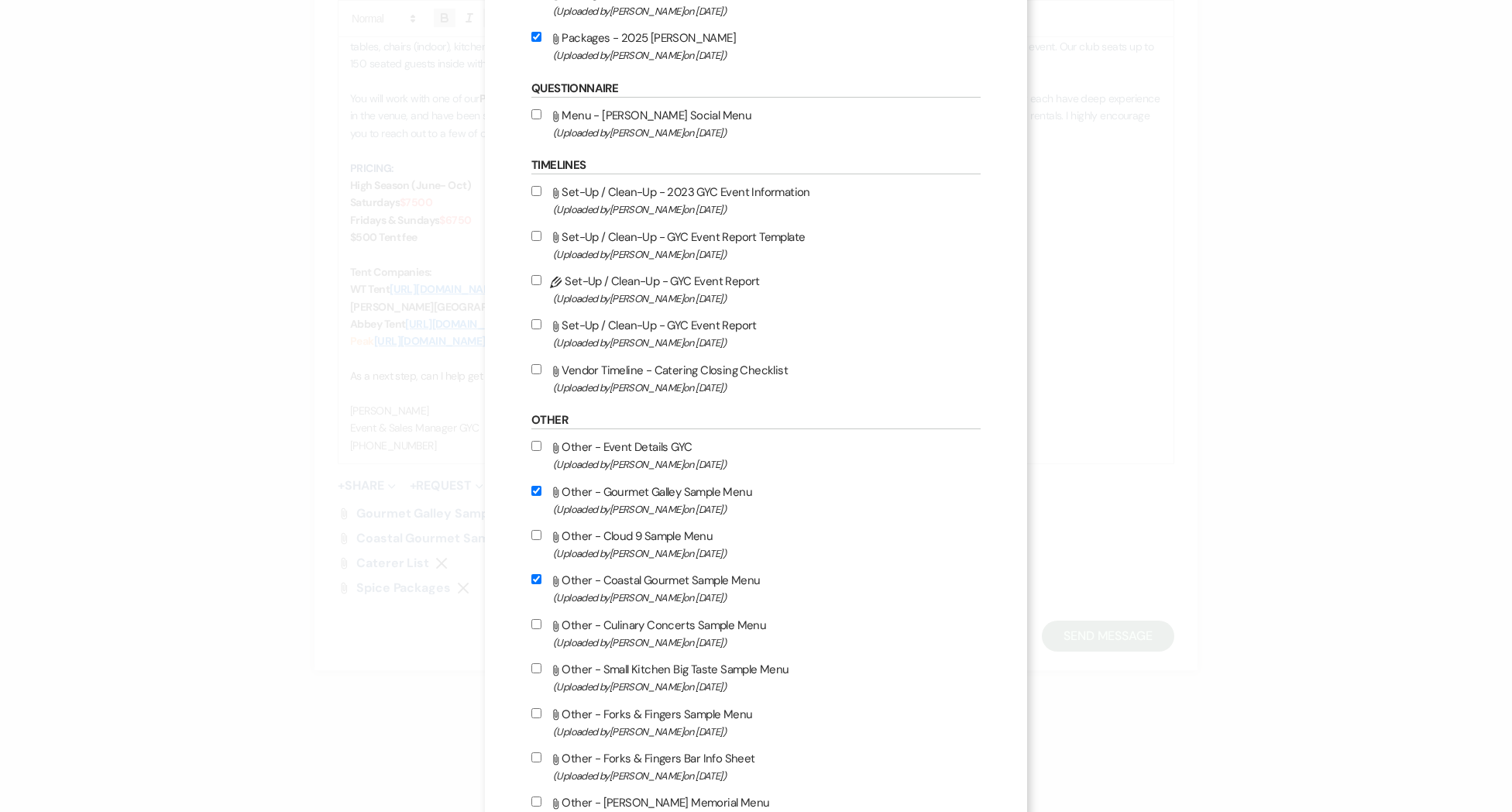
scroll to position [1041, 0]
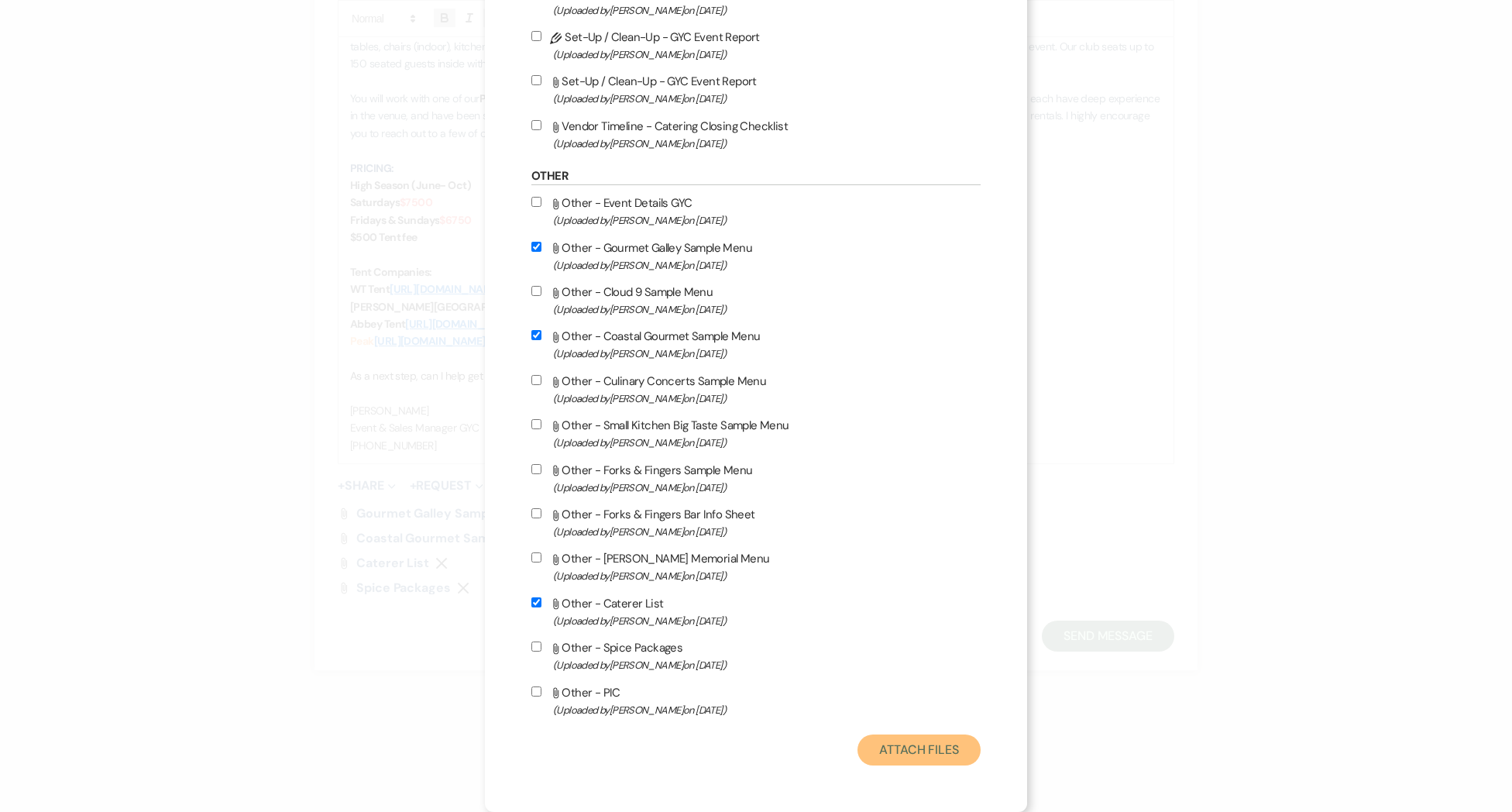
click at [944, 746] on button "Attach Files" at bounding box center [919, 750] width 123 height 31
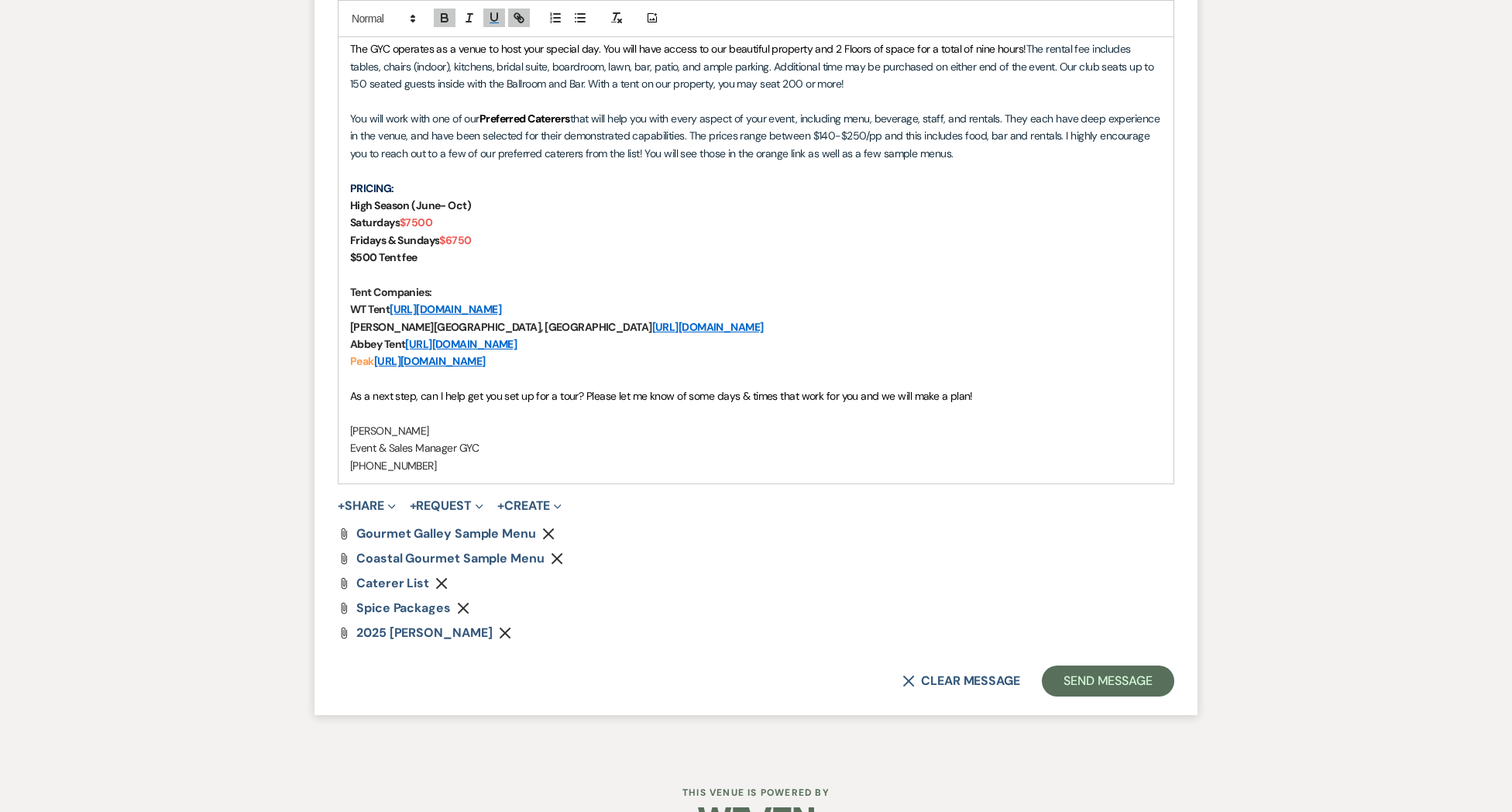
scroll to position [1299, 0]
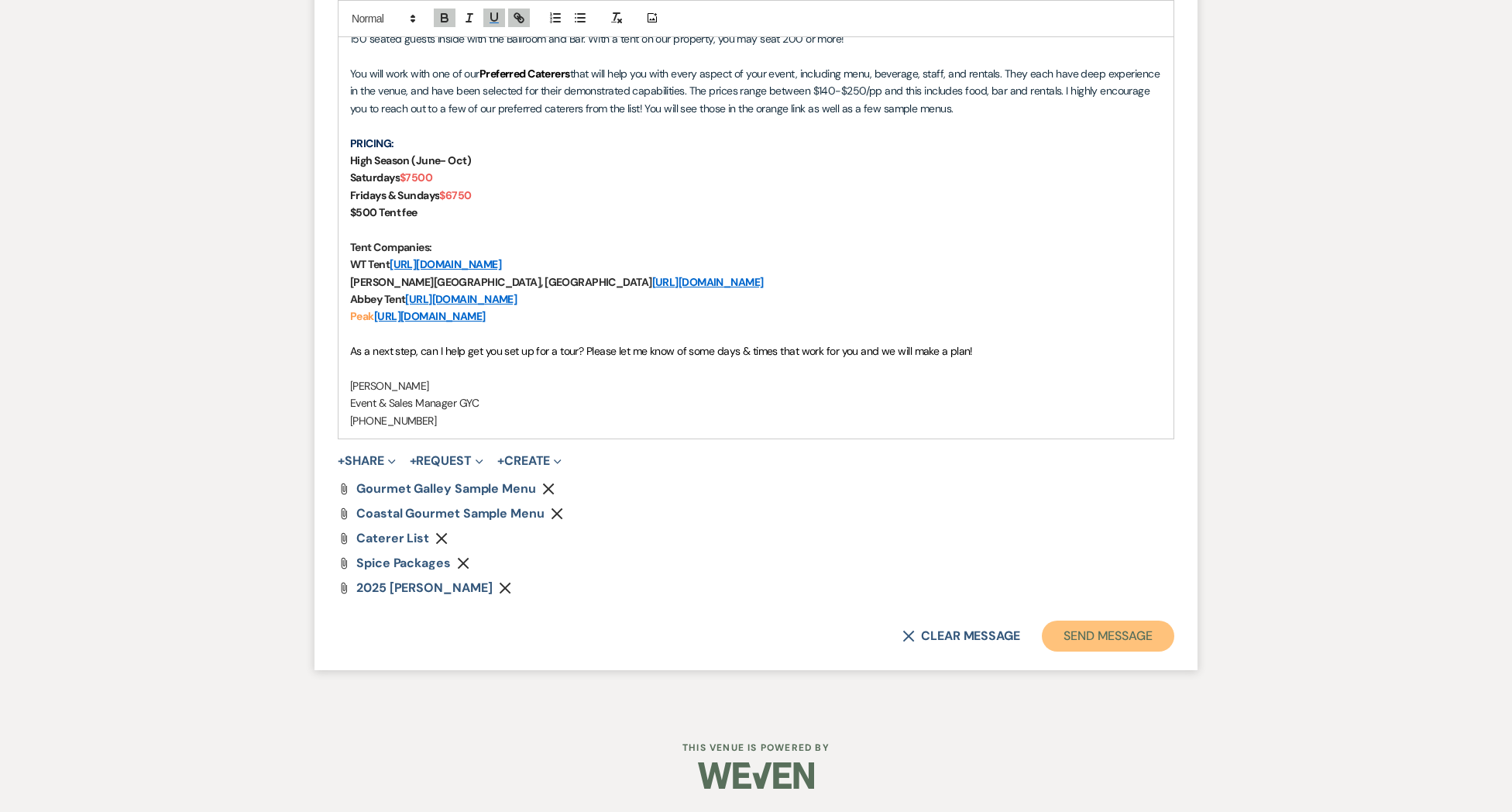
drag, startPoint x: 1087, startPoint y: 640, endPoint x: 1078, endPoint y: 639, distance: 9.1
click at [1086, 640] on button "Send Message" at bounding box center [1108, 635] width 133 height 31
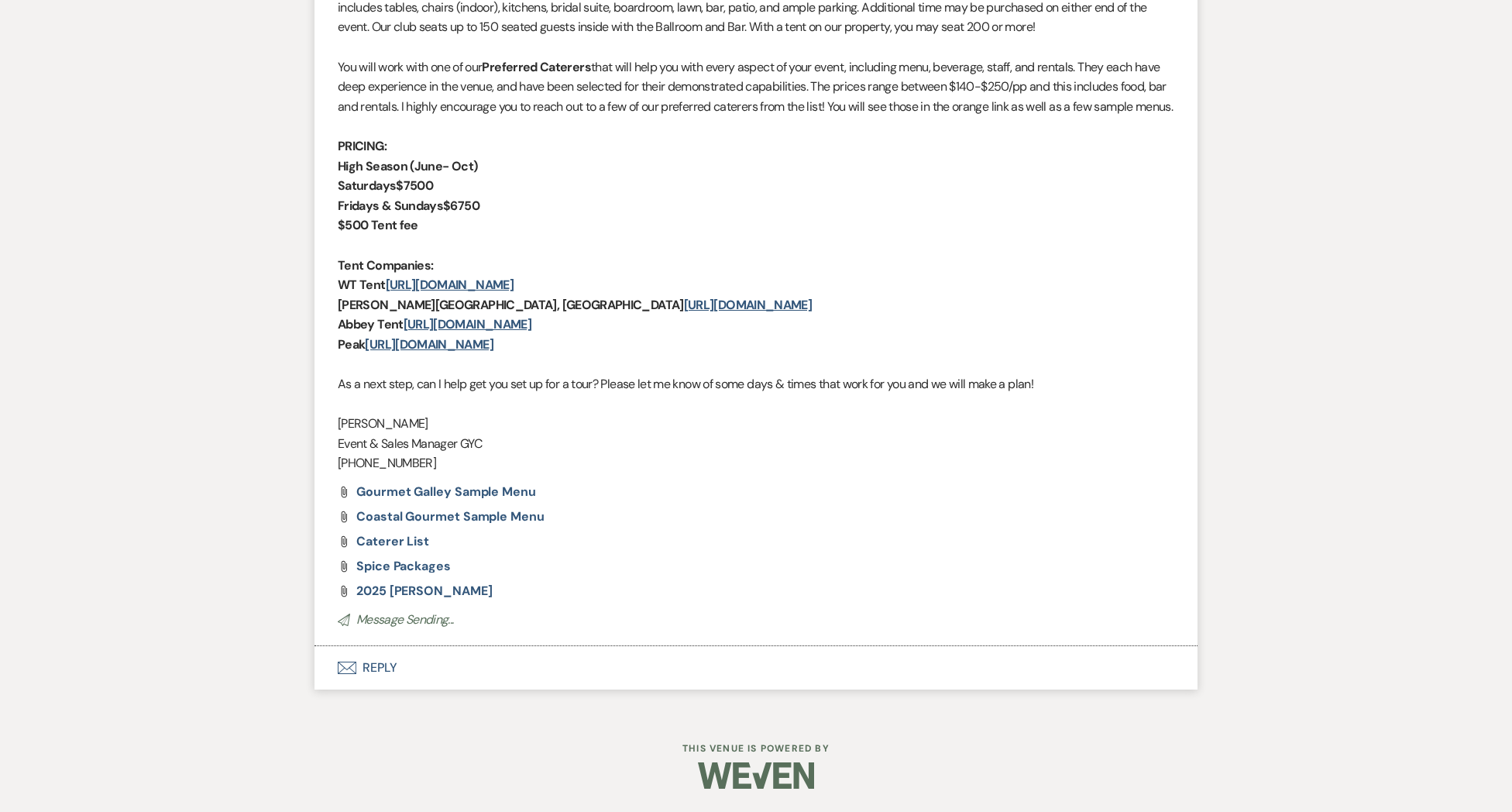
scroll to position [0, 0]
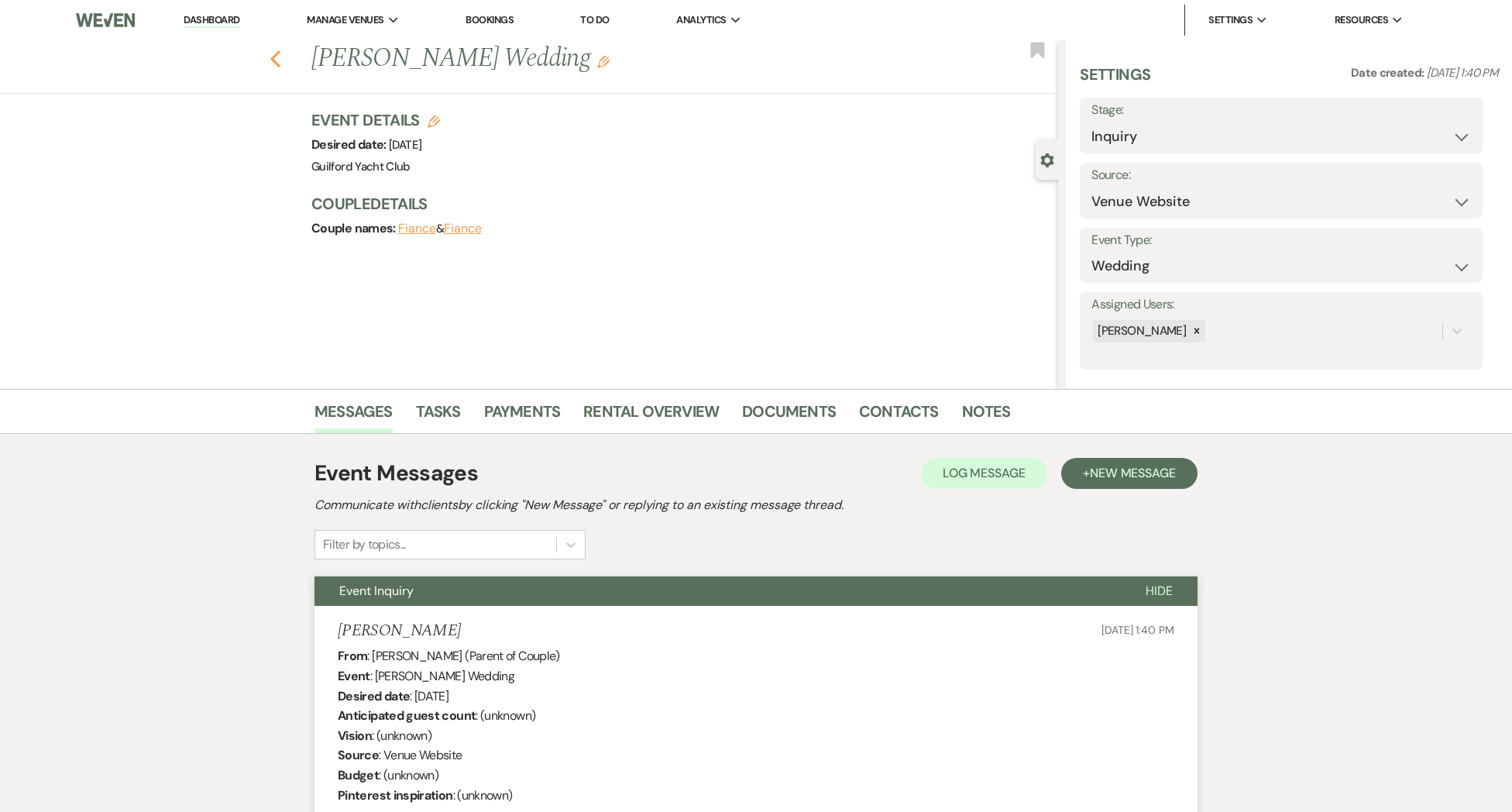
click at [275, 63] on use "button" at bounding box center [275, 58] width 10 height 17
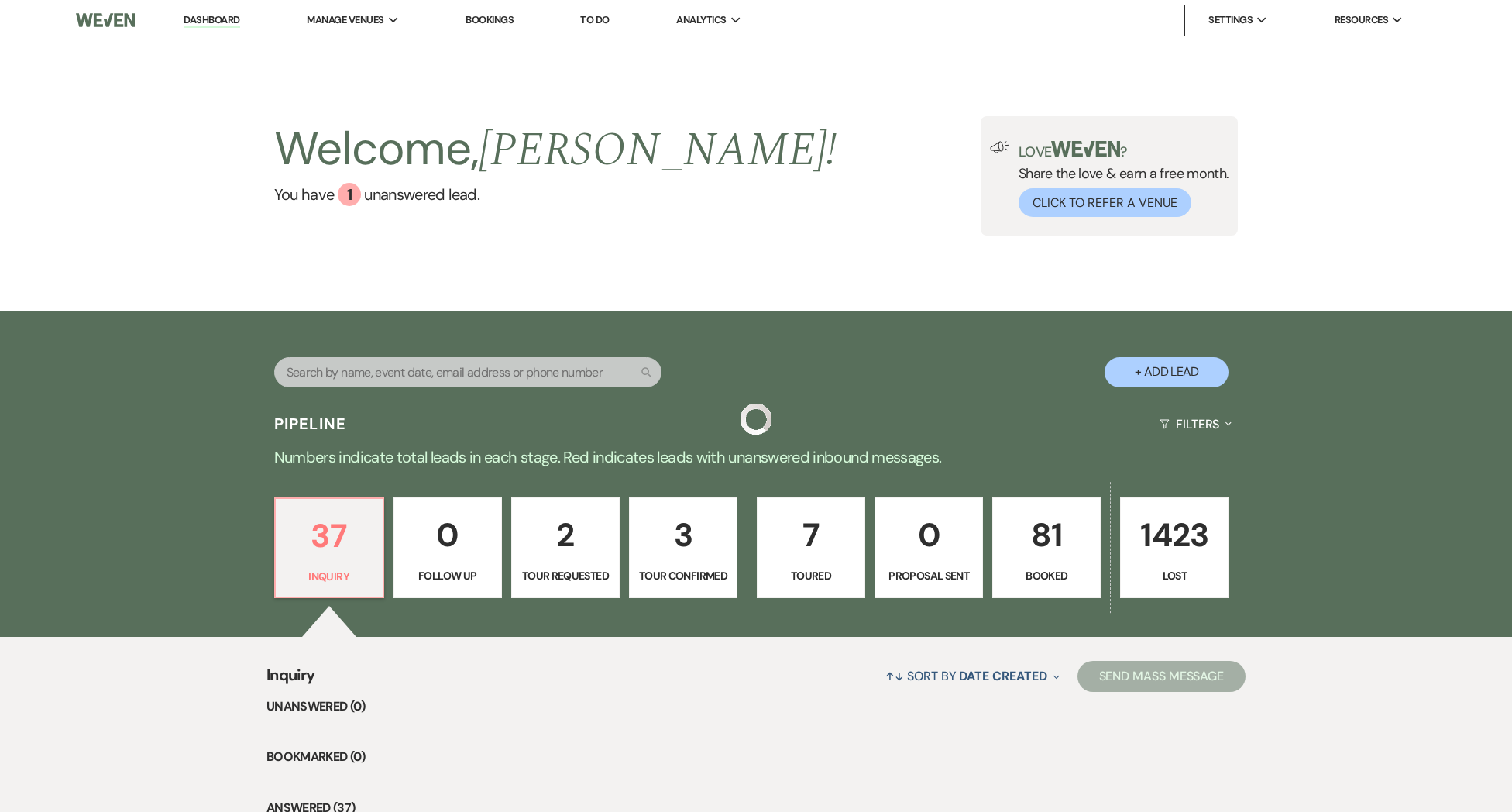
scroll to position [165, 0]
